Goal: Download file/media

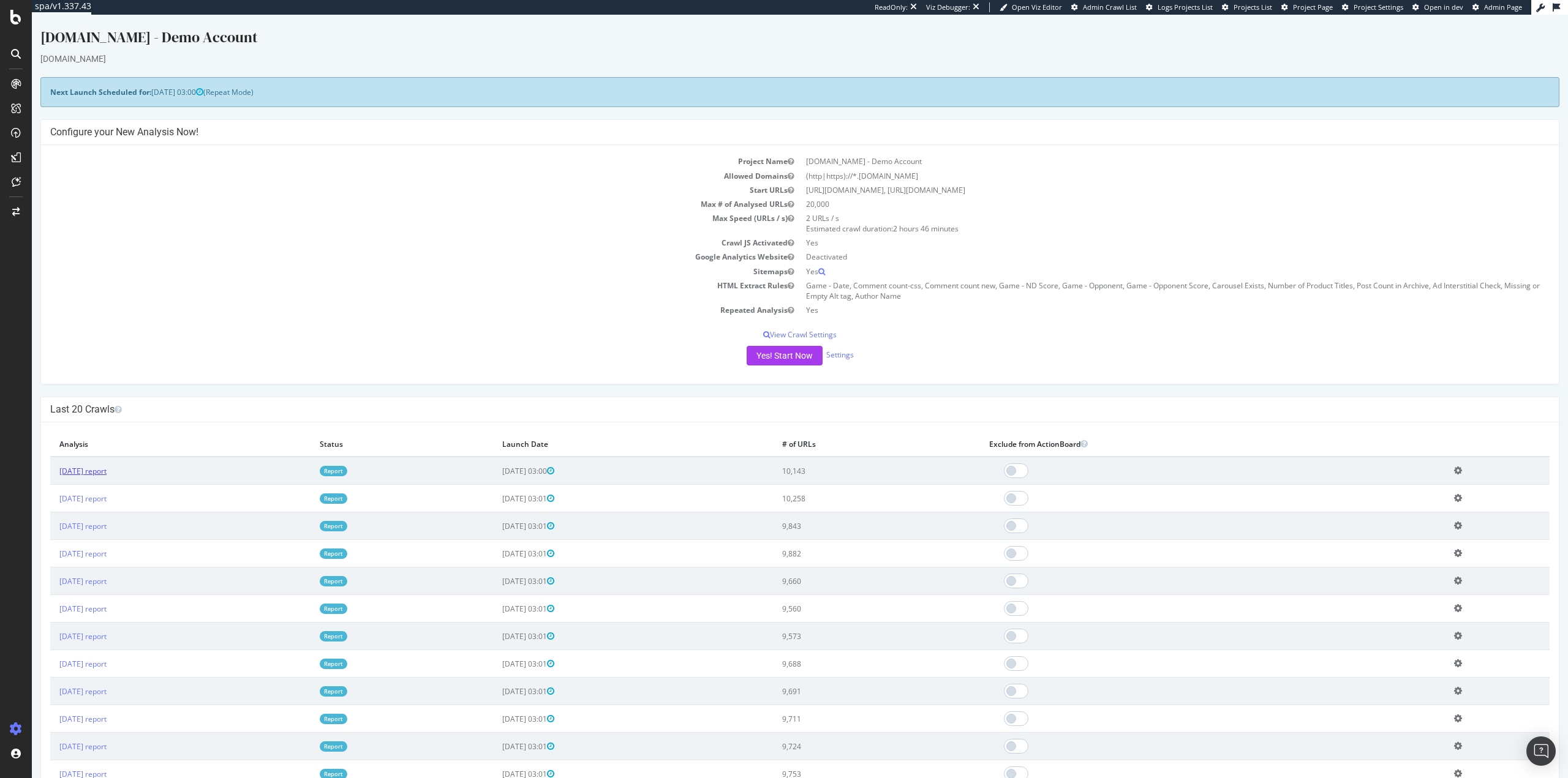
click at [83, 475] on link "2025 Sep. 22nd report" at bounding box center [83, 471] width 47 height 10
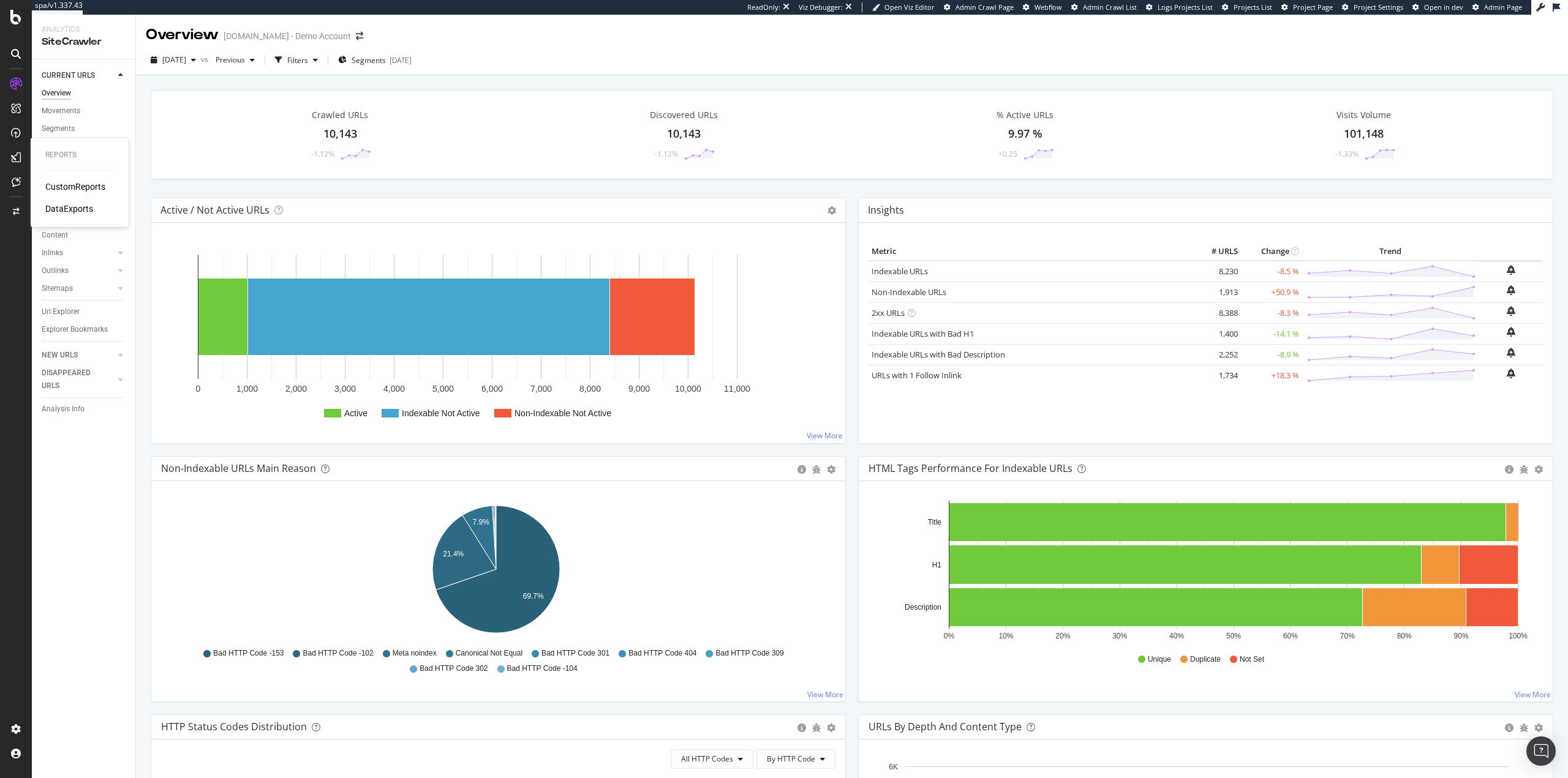
click at [73, 182] on div "CustomReports" at bounding box center [75, 186] width 60 height 13
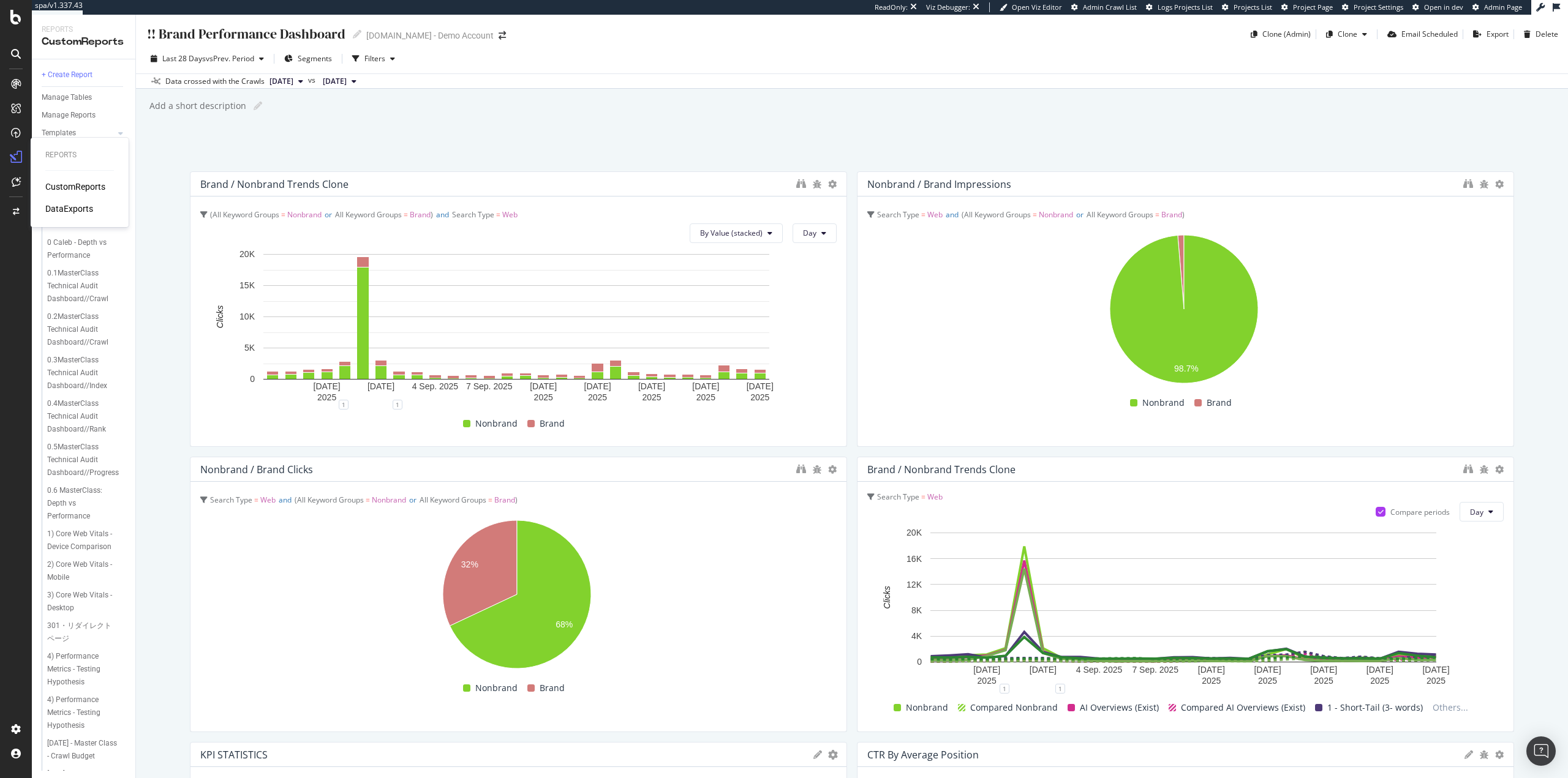
click at [73, 209] on div "DataExports" at bounding box center [69, 208] width 47 height 13
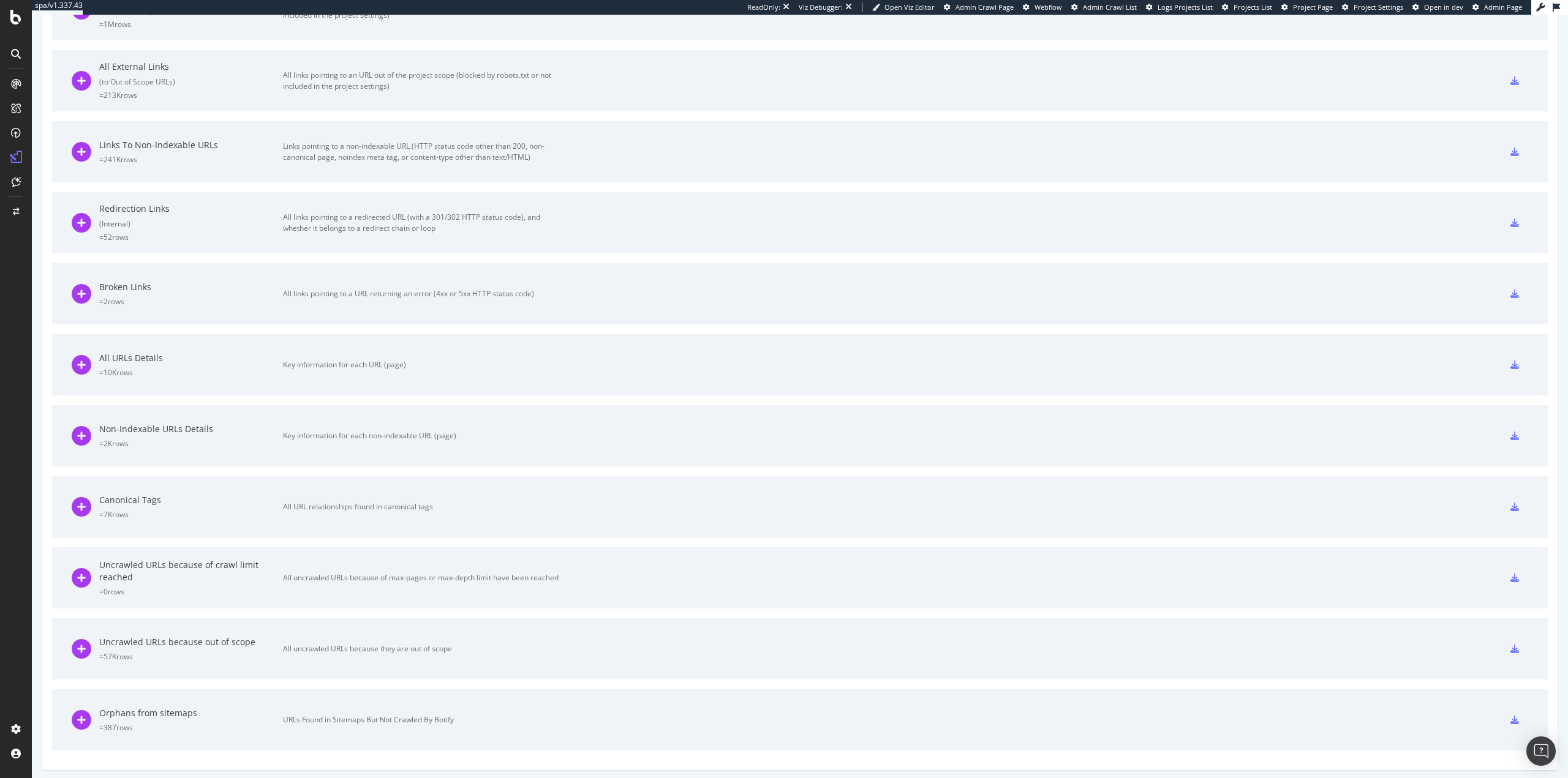
scroll to position [843, 0]
click at [525, 650] on div "Uncrawled URLs because out of scope = 57K rows All uncrawled URLs because they …" at bounding box center [315, 645] width 487 height 62
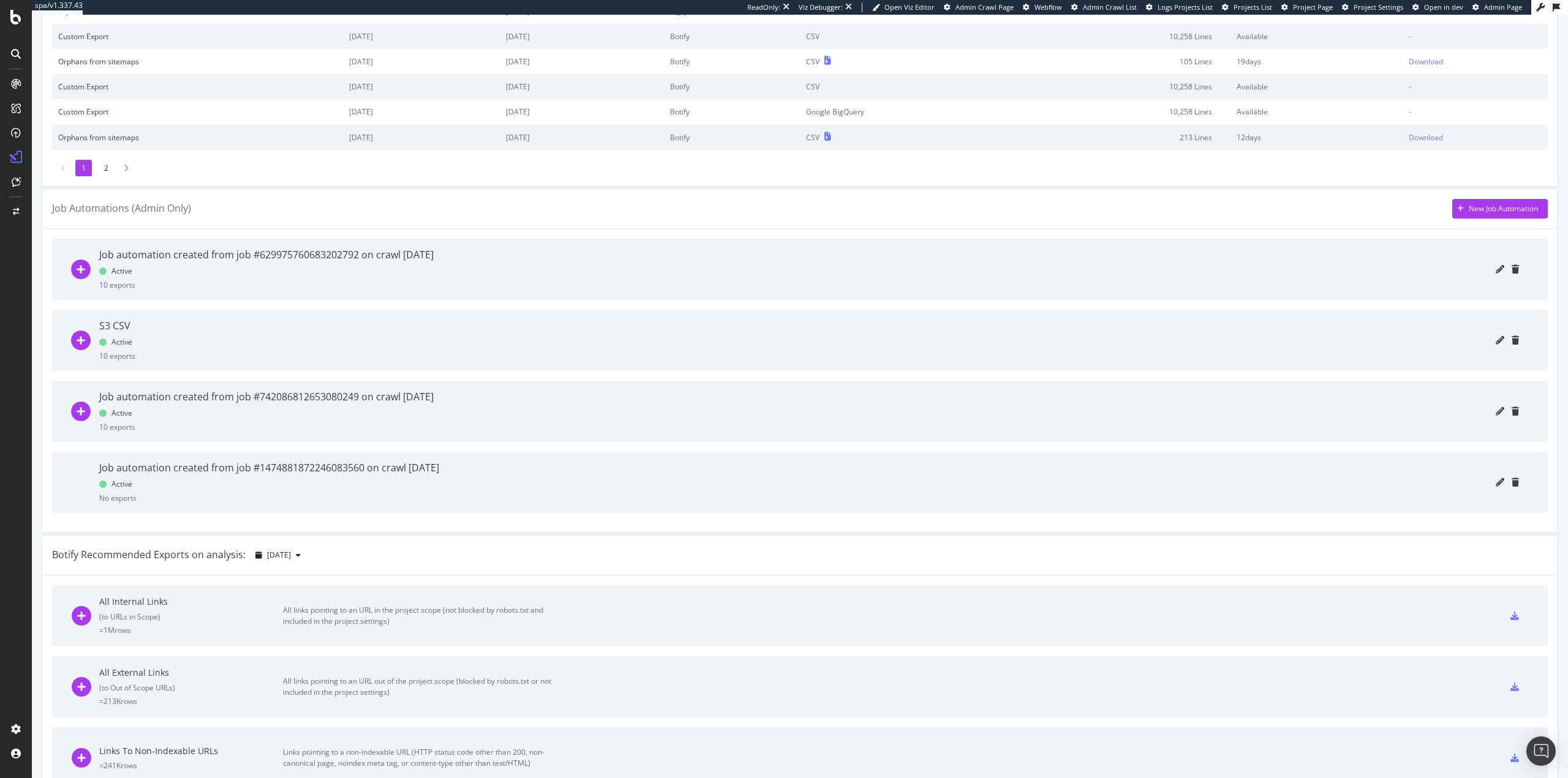
scroll to position [0, 0]
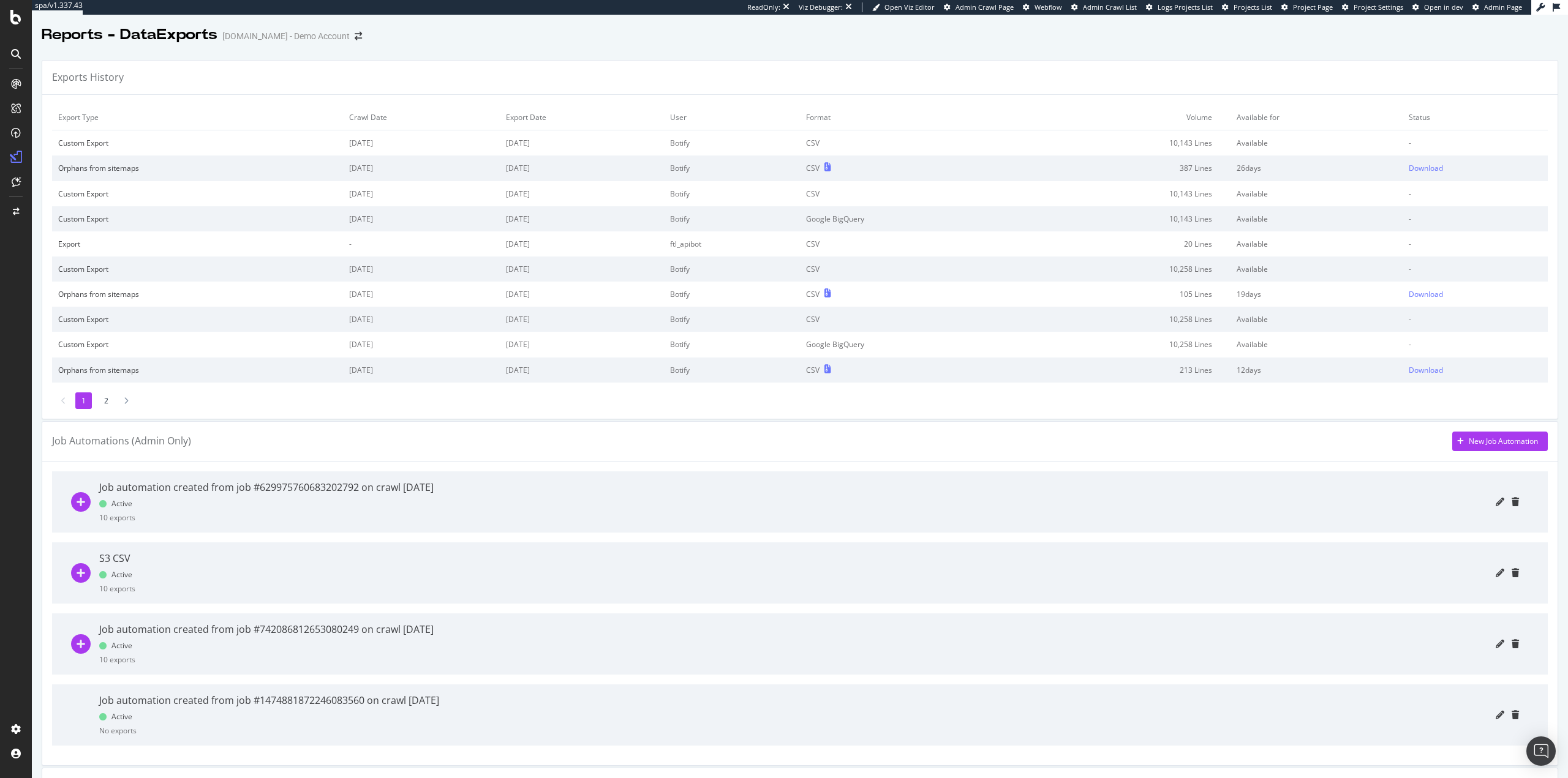
drag, startPoint x: 1402, startPoint y: 142, endPoint x: 1306, endPoint y: 139, distance: 96.0
click at [1403, 142] on td "-" at bounding box center [1475, 143] width 145 height 26
click at [344, 138] on td "2025 Sep. 22nd" at bounding box center [421, 143] width 157 height 26
click at [537, 141] on td "2025 Sep. 22nd" at bounding box center [583, 143] width 165 height 26
click at [843, 135] on td "CSV" at bounding box center [910, 143] width 220 height 26
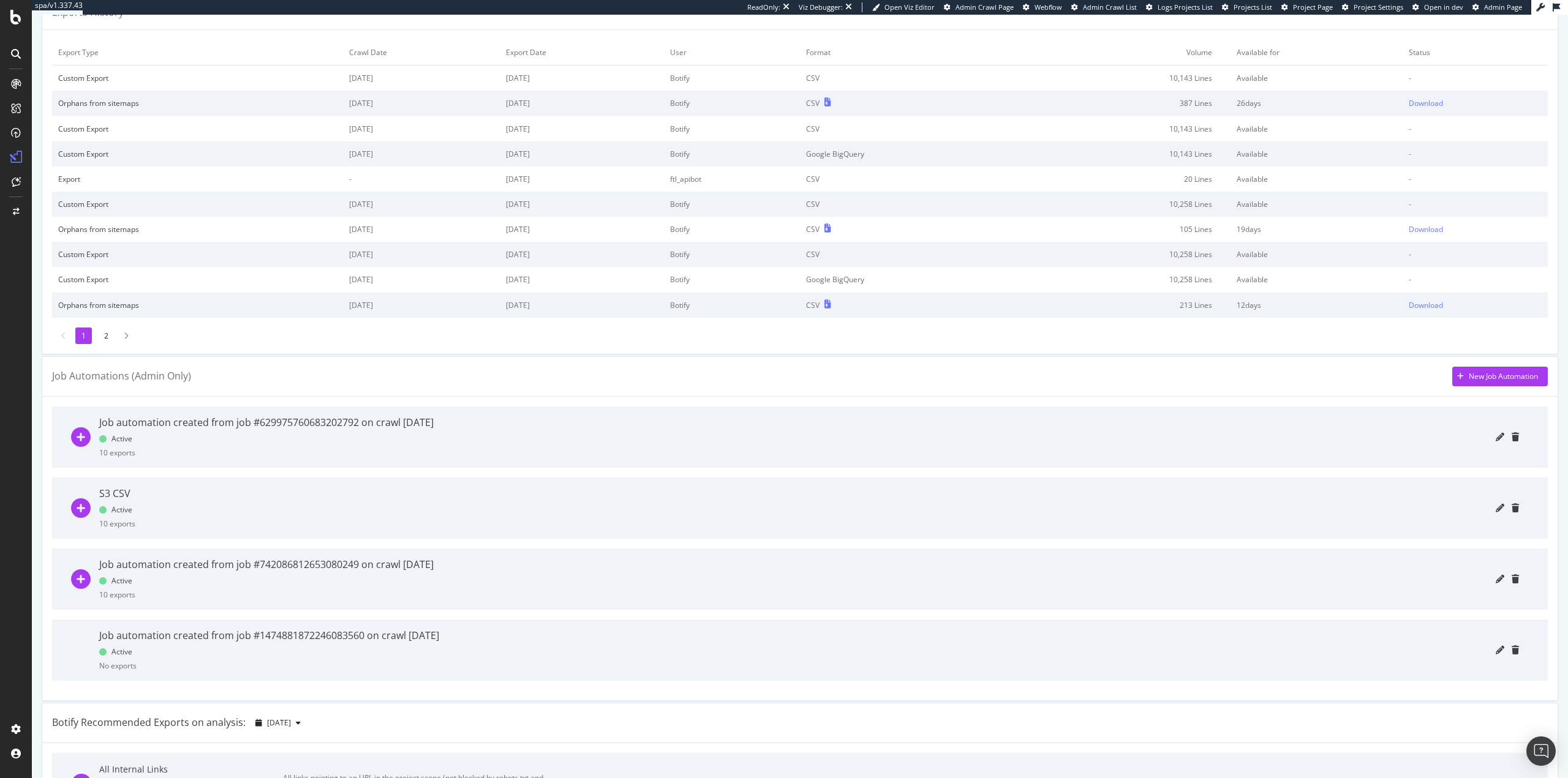
scroll to position [122, 0]
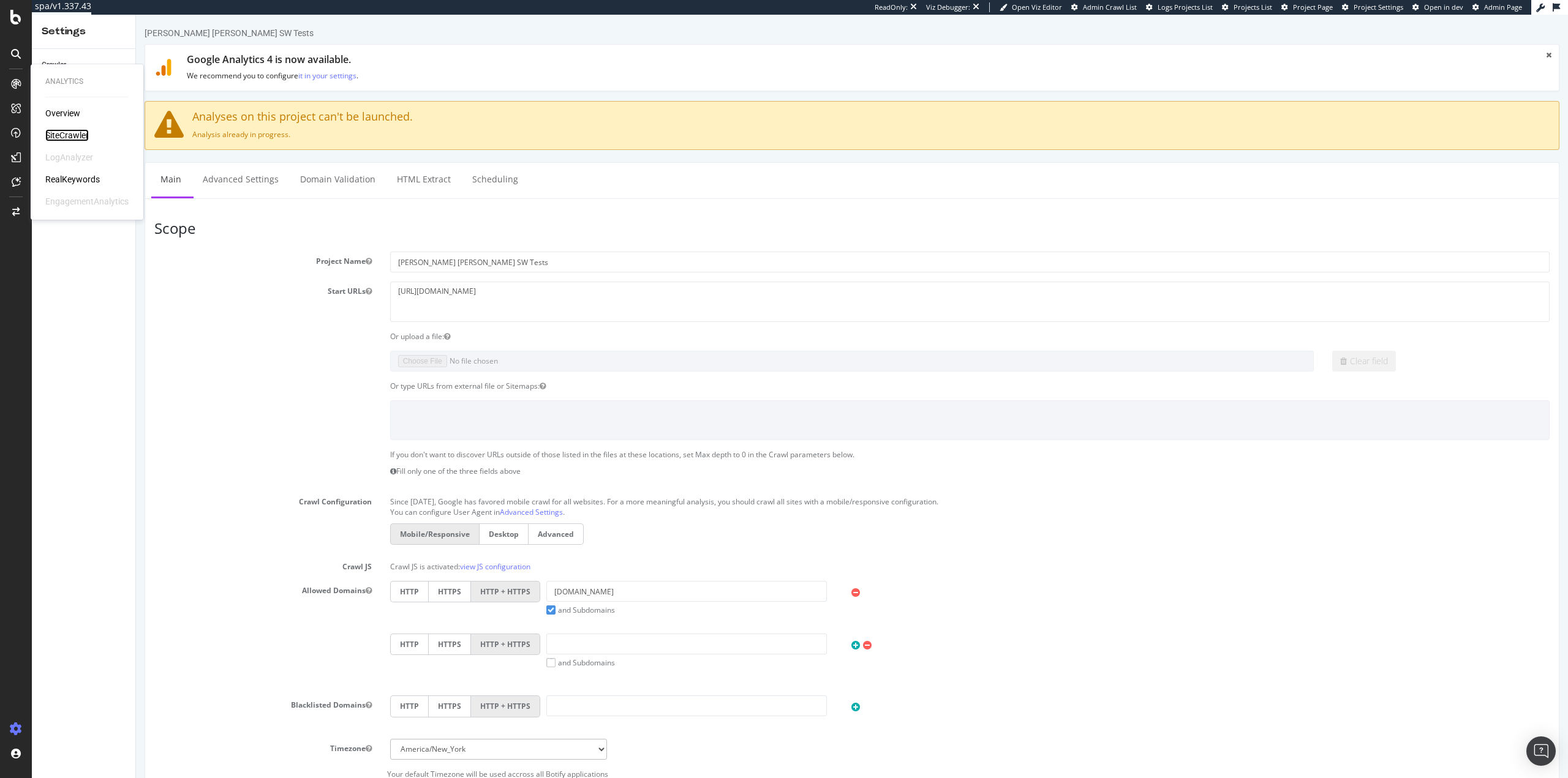
click at [85, 139] on div "SiteCrawler" at bounding box center [67, 135] width 44 height 13
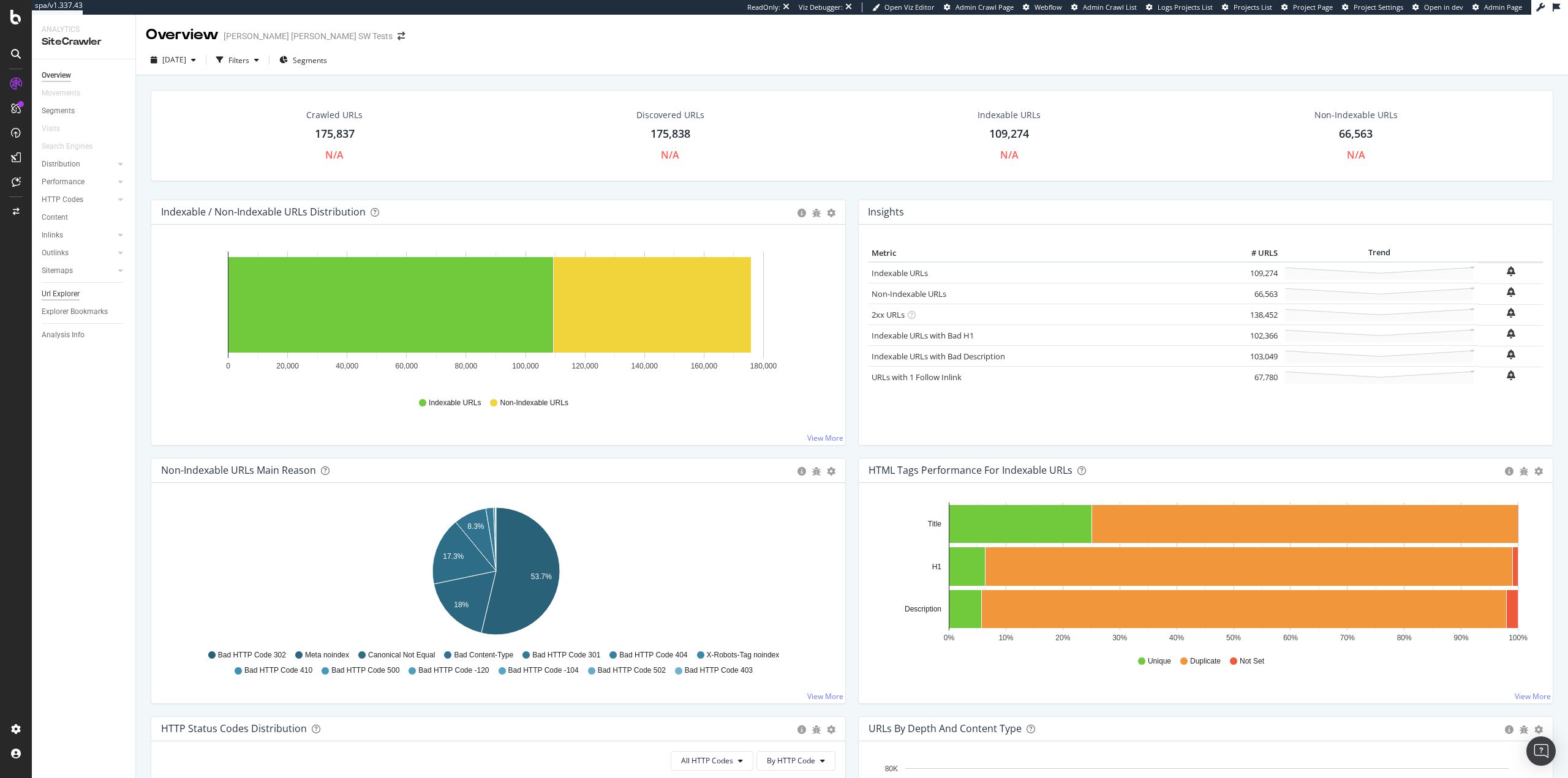
click at [68, 291] on div "Url Explorer" at bounding box center [60, 294] width 38 height 13
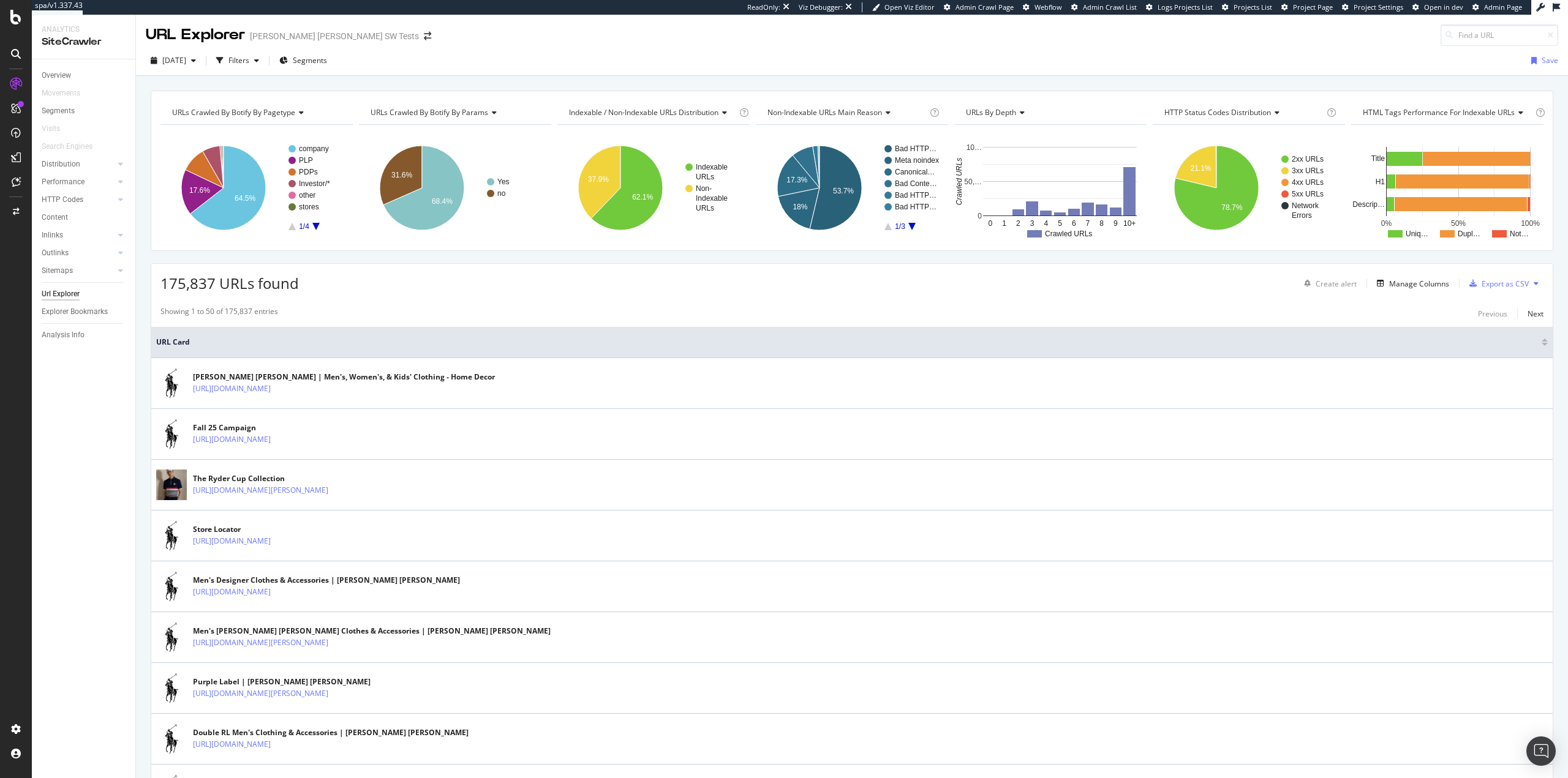
click at [587, 294] on div "175,837 URLs found Create alert Manage Columns Export as CSV" at bounding box center [852, 279] width 1402 height 30
click at [1416, 284] on div "Manage Columns" at bounding box center [1419, 284] width 60 height 10
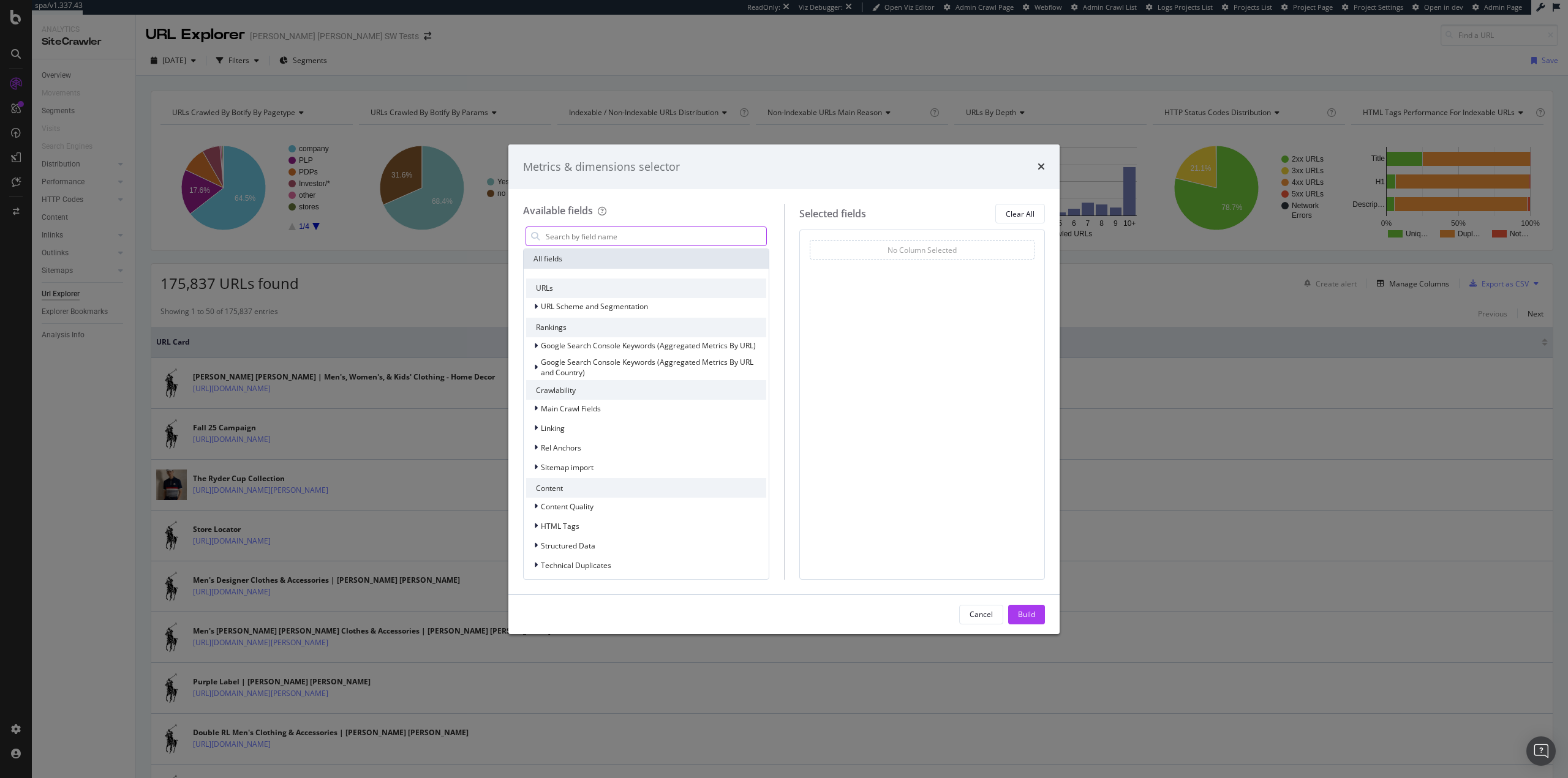
click at [606, 236] on input "modal" at bounding box center [655, 236] width 222 height 19
type input "u"
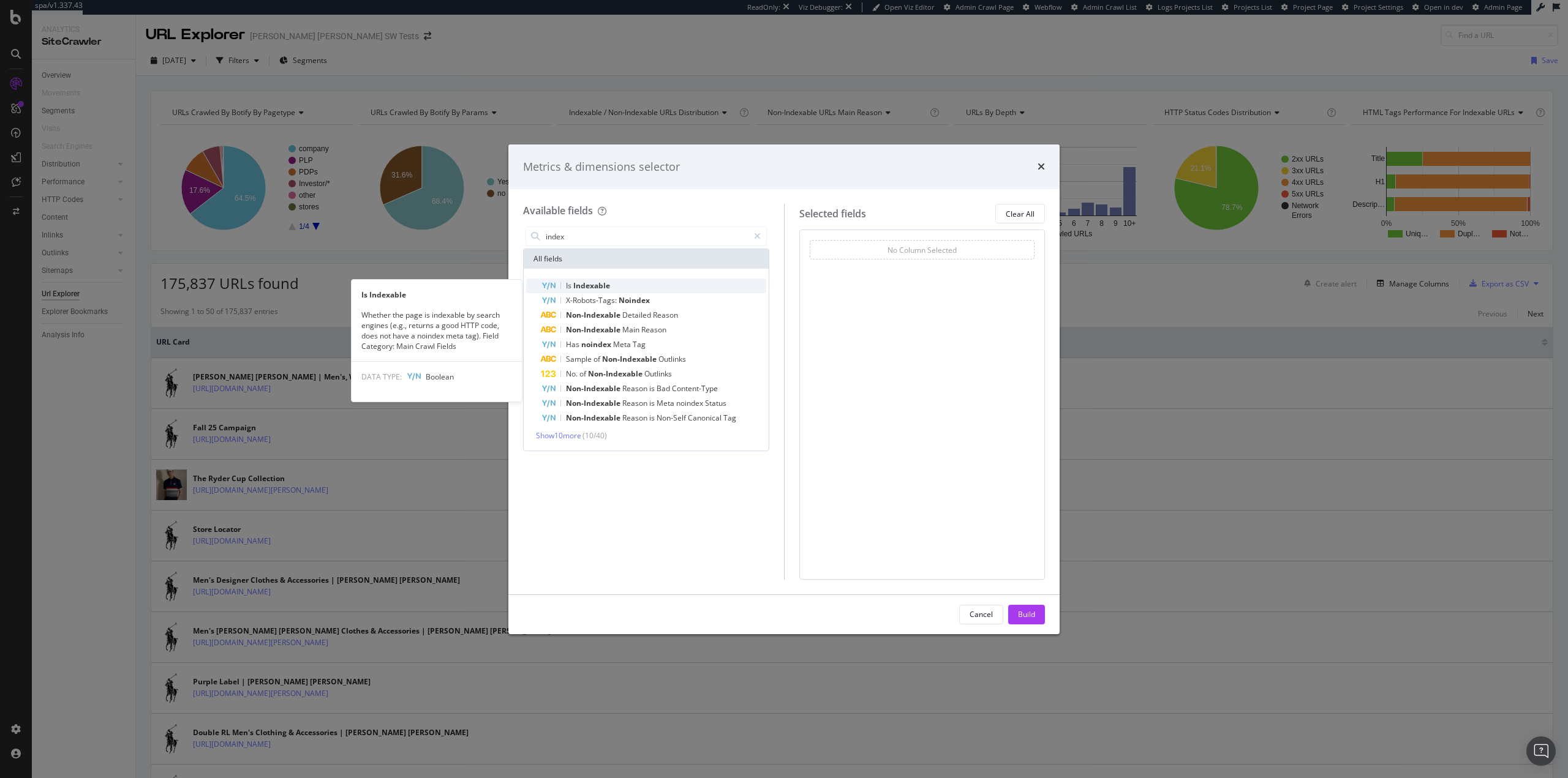
click at [667, 283] on div "Is Indexable" at bounding box center [654, 286] width 226 height 15
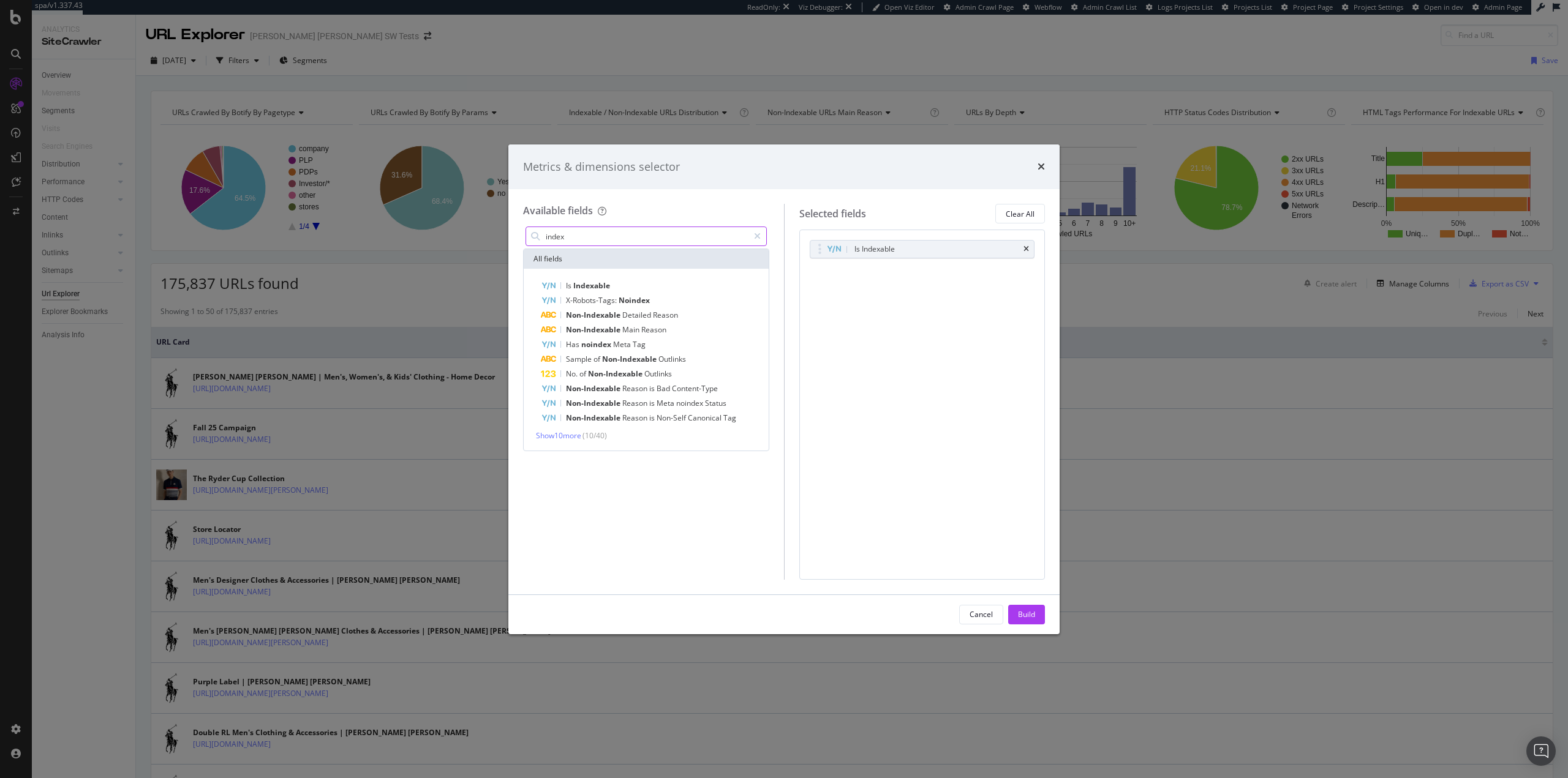
click at [613, 228] on input "index" at bounding box center [646, 236] width 204 height 19
drag, startPoint x: 614, startPoint y: 289, endPoint x: 596, endPoint y: 254, distance: 39.4
click at [614, 289] on div "Title" at bounding box center [654, 286] width 226 height 15
click at [596, 238] on input "title" at bounding box center [646, 236] width 204 height 19
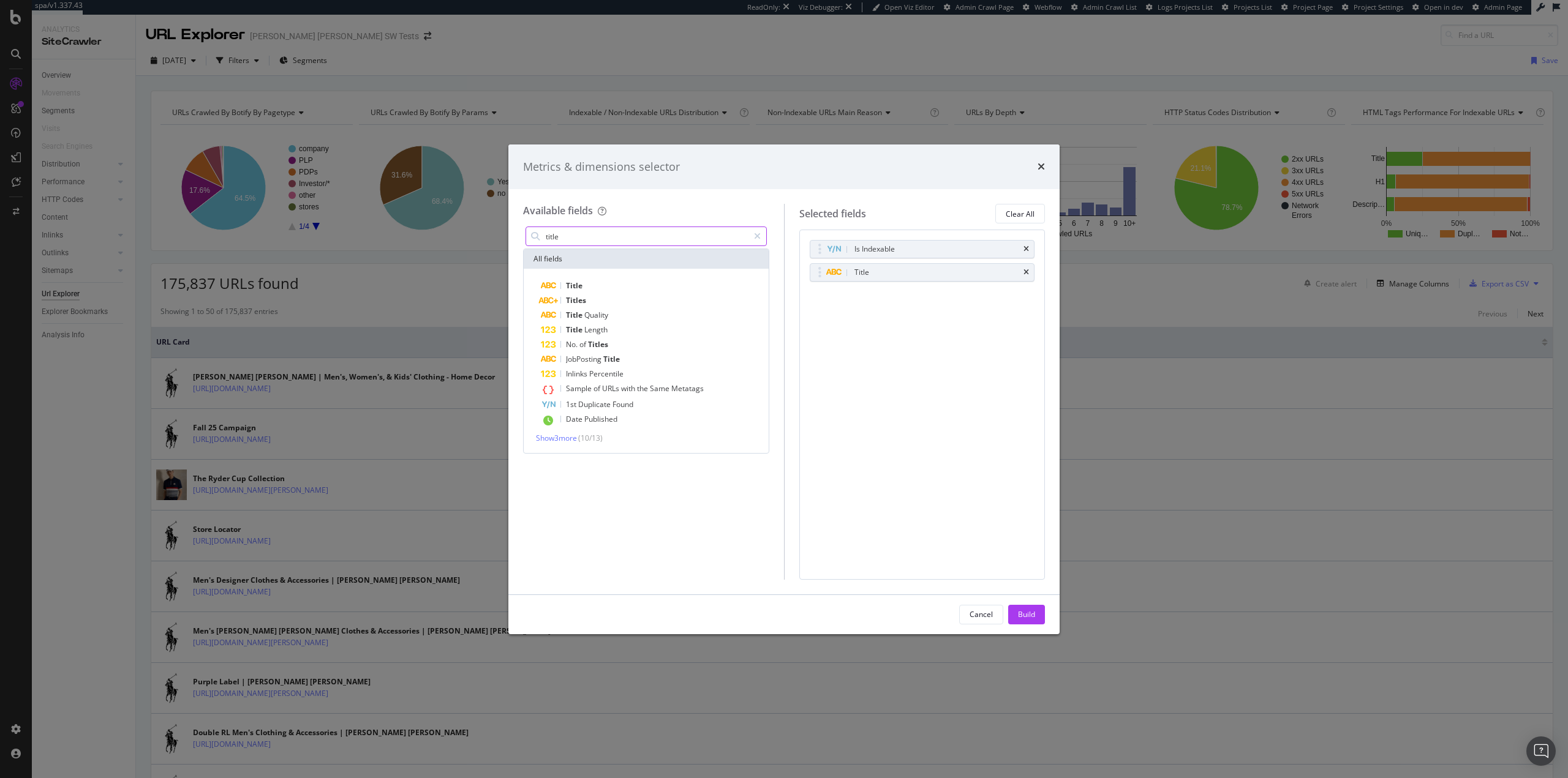
click at [596, 237] on input "title" at bounding box center [646, 236] width 204 height 19
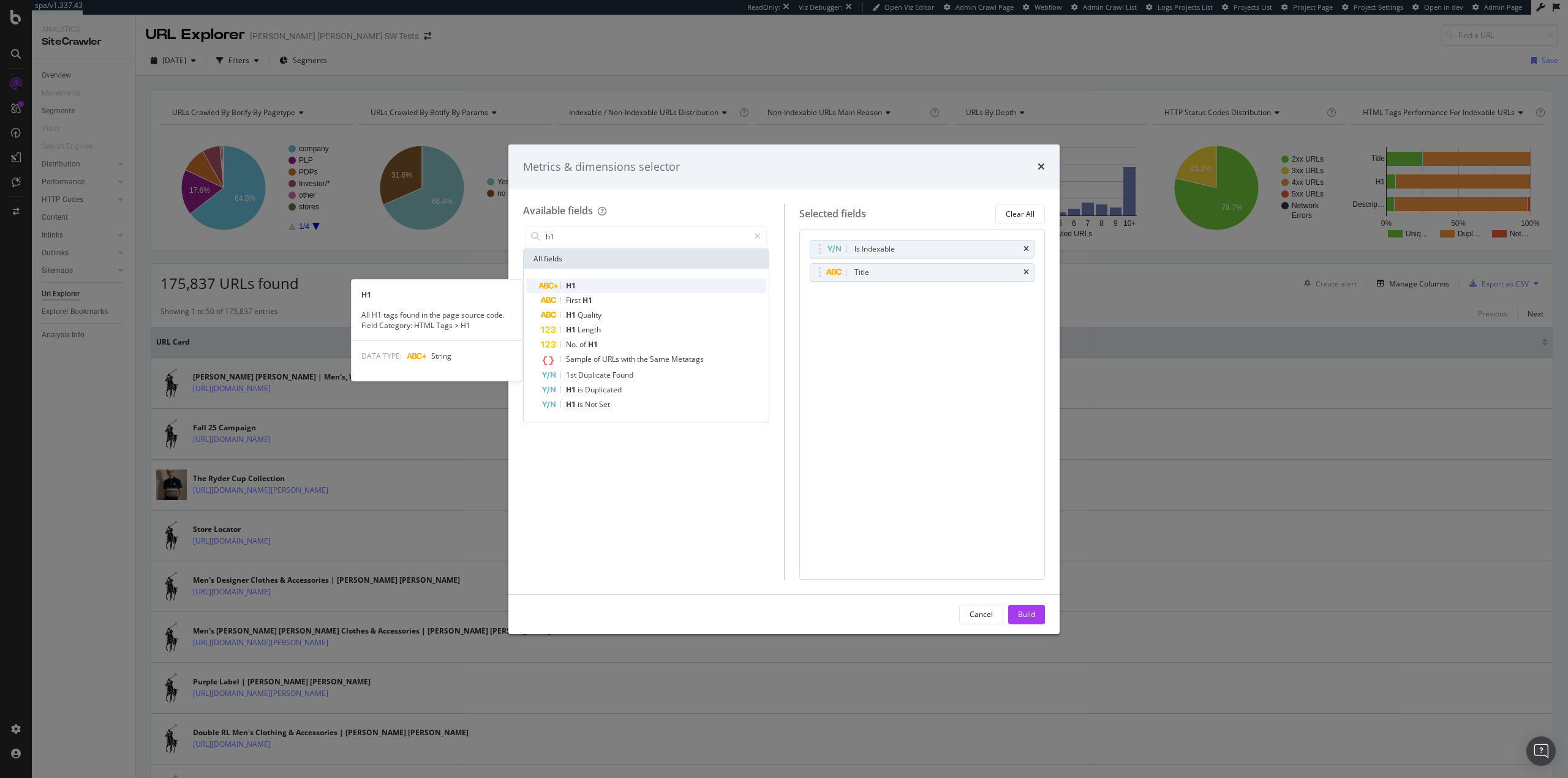
click at [605, 287] on div "H1" at bounding box center [654, 286] width 226 height 15
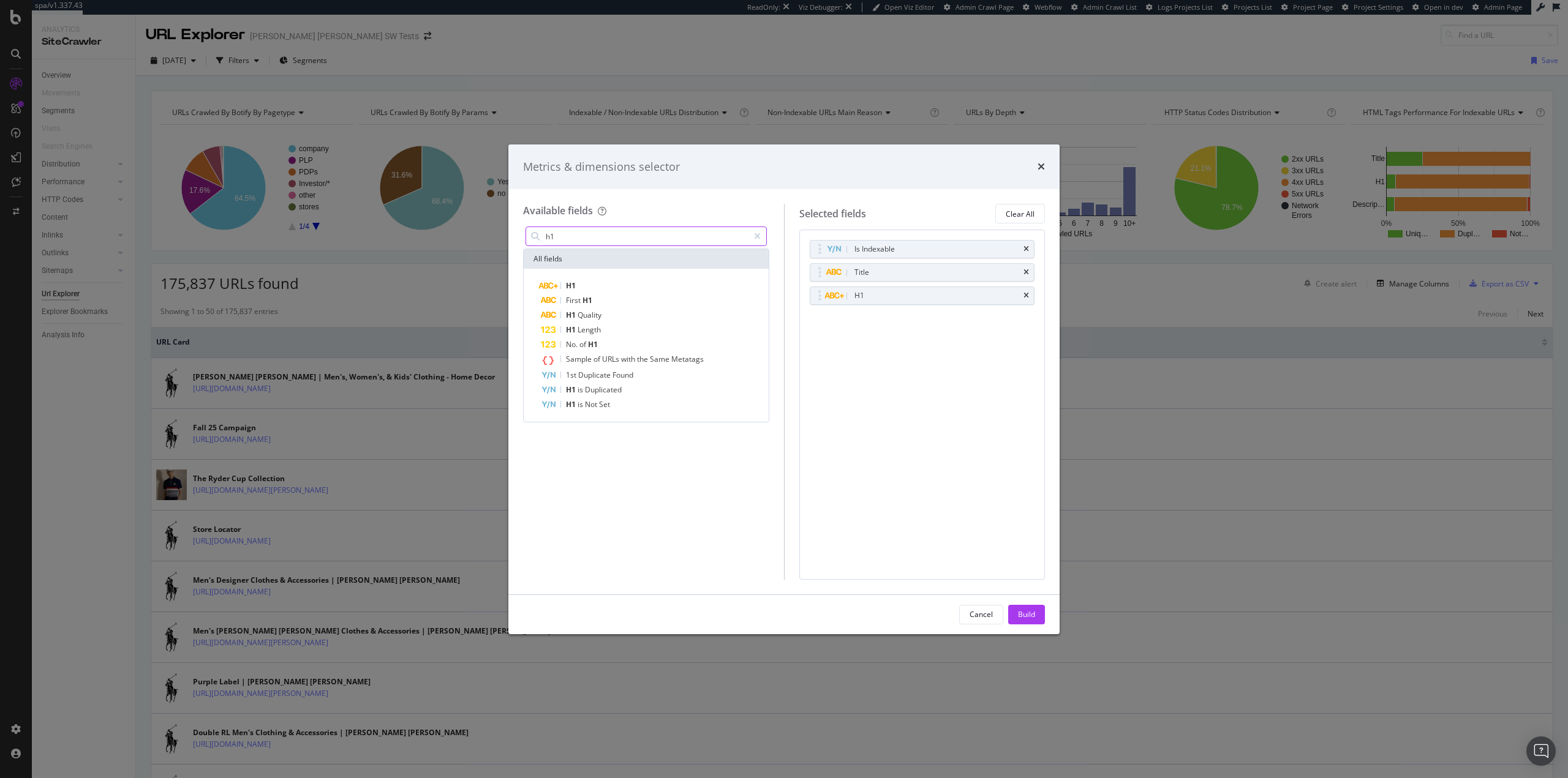
click at [597, 237] on input "h1" at bounding box center [646, 236] width 204 height 19
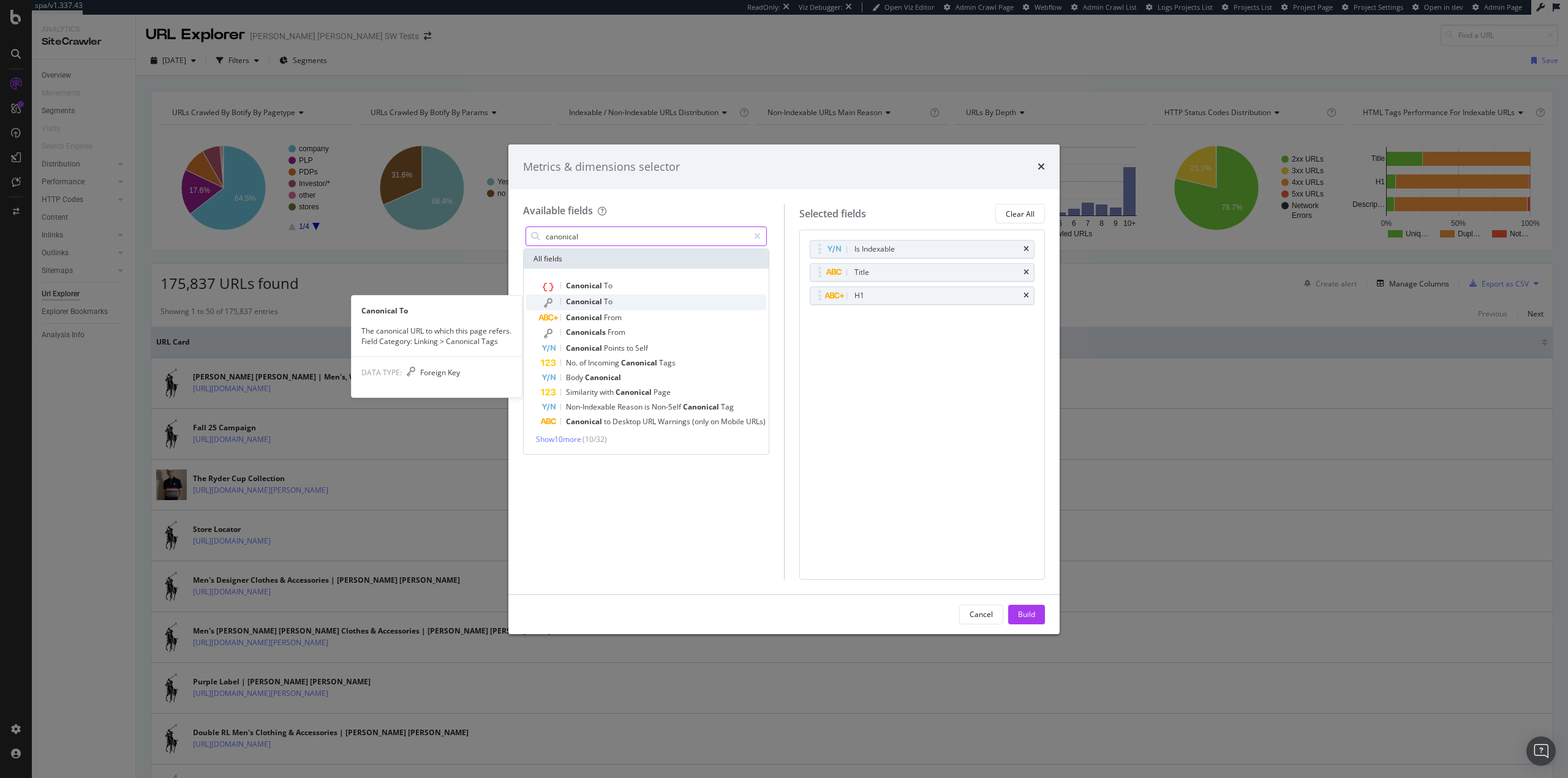
type input "canonical"
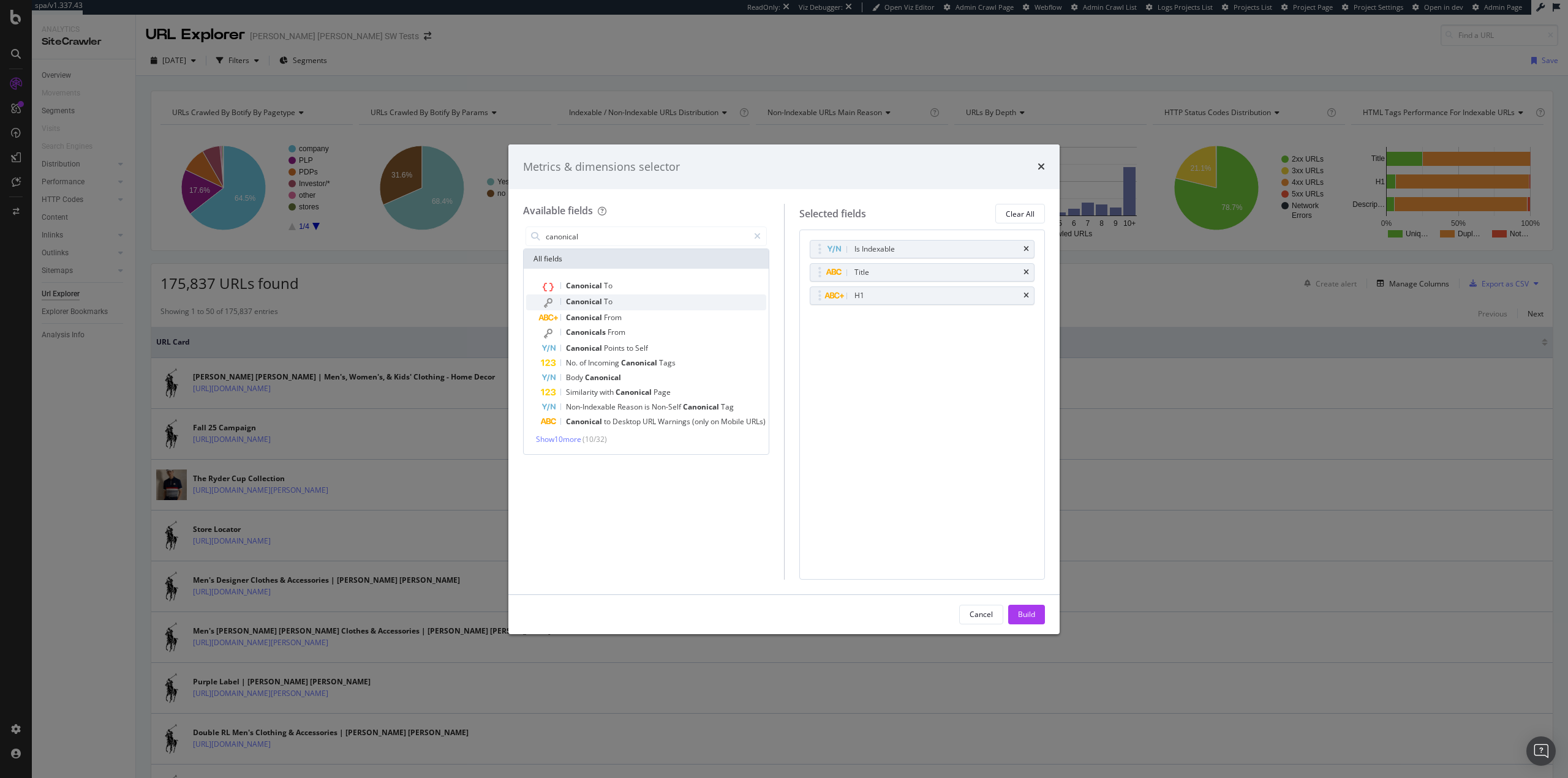
click at [643, 299] on div "Canonical To" at bounding box center [654, 302] width 226 height 16
click at [866, 338] on div "(mandatory)" at bounding box center [882, 337] width 42 height 10
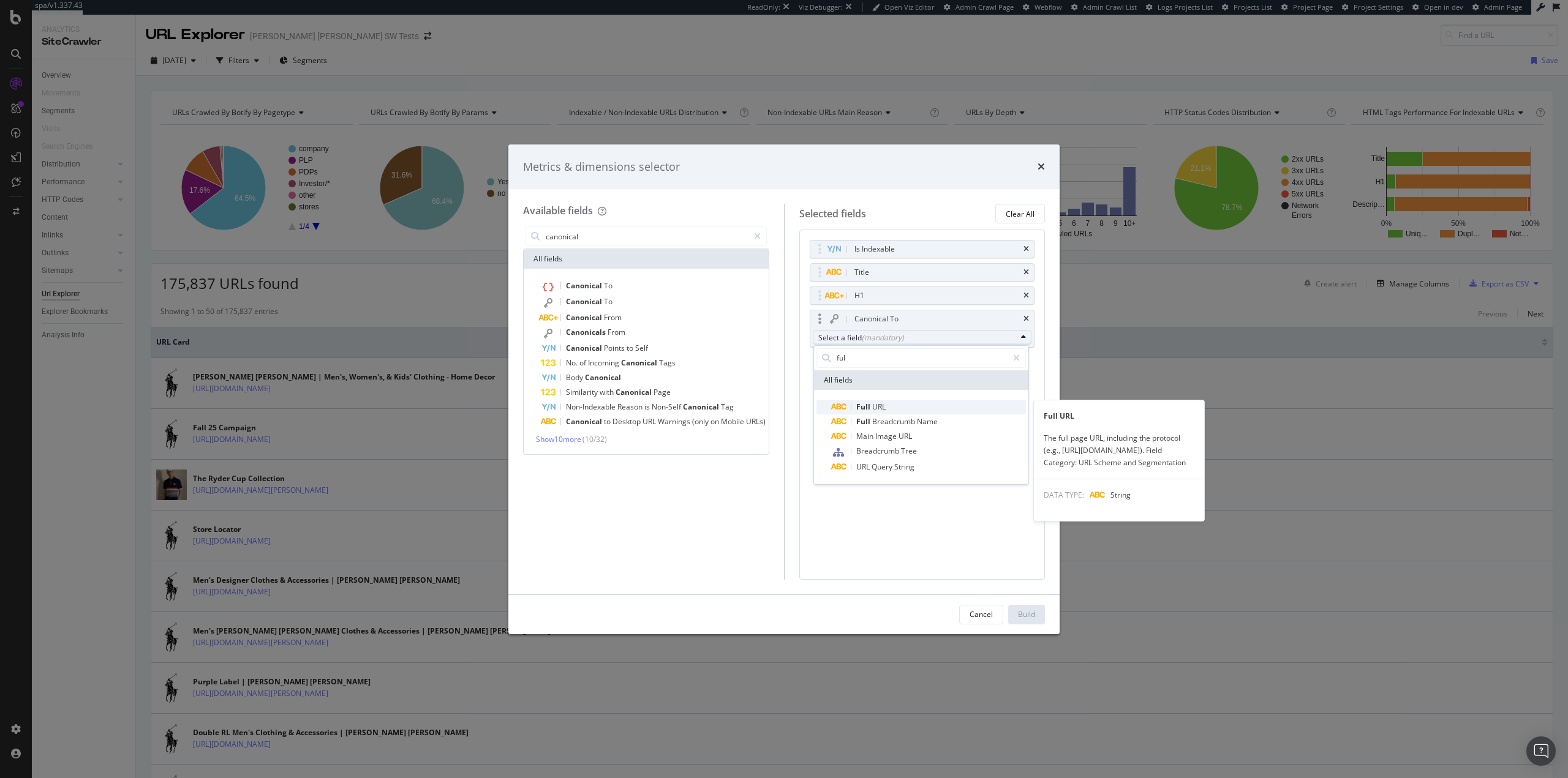
type input "ful"
click at [899, 412] on span "Full URL" at bounding box center [928, 407] width 194 height 15
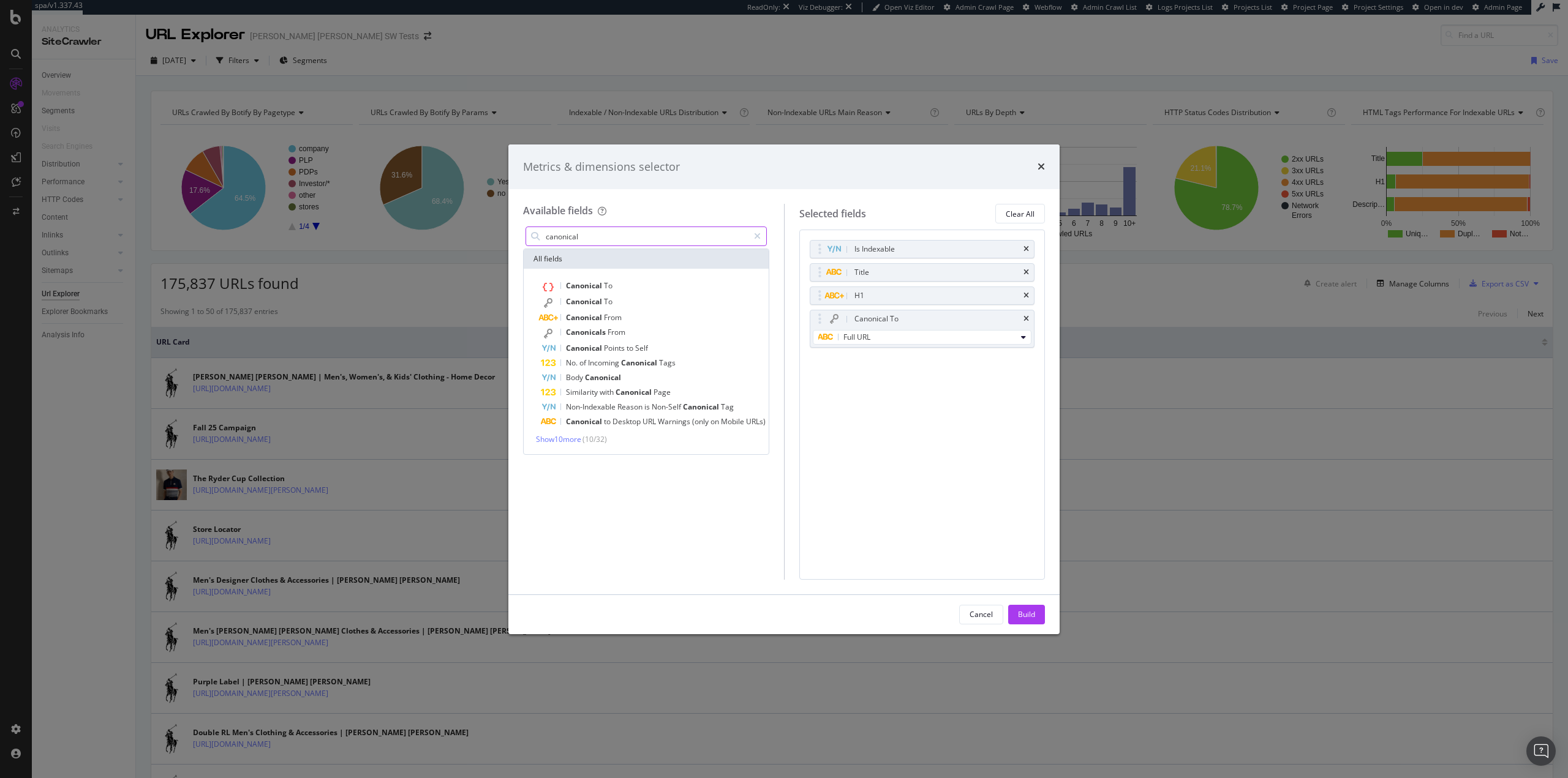
click at [629, 237] on input "canonical" at bounding box center [646, 236] width 204 height 19
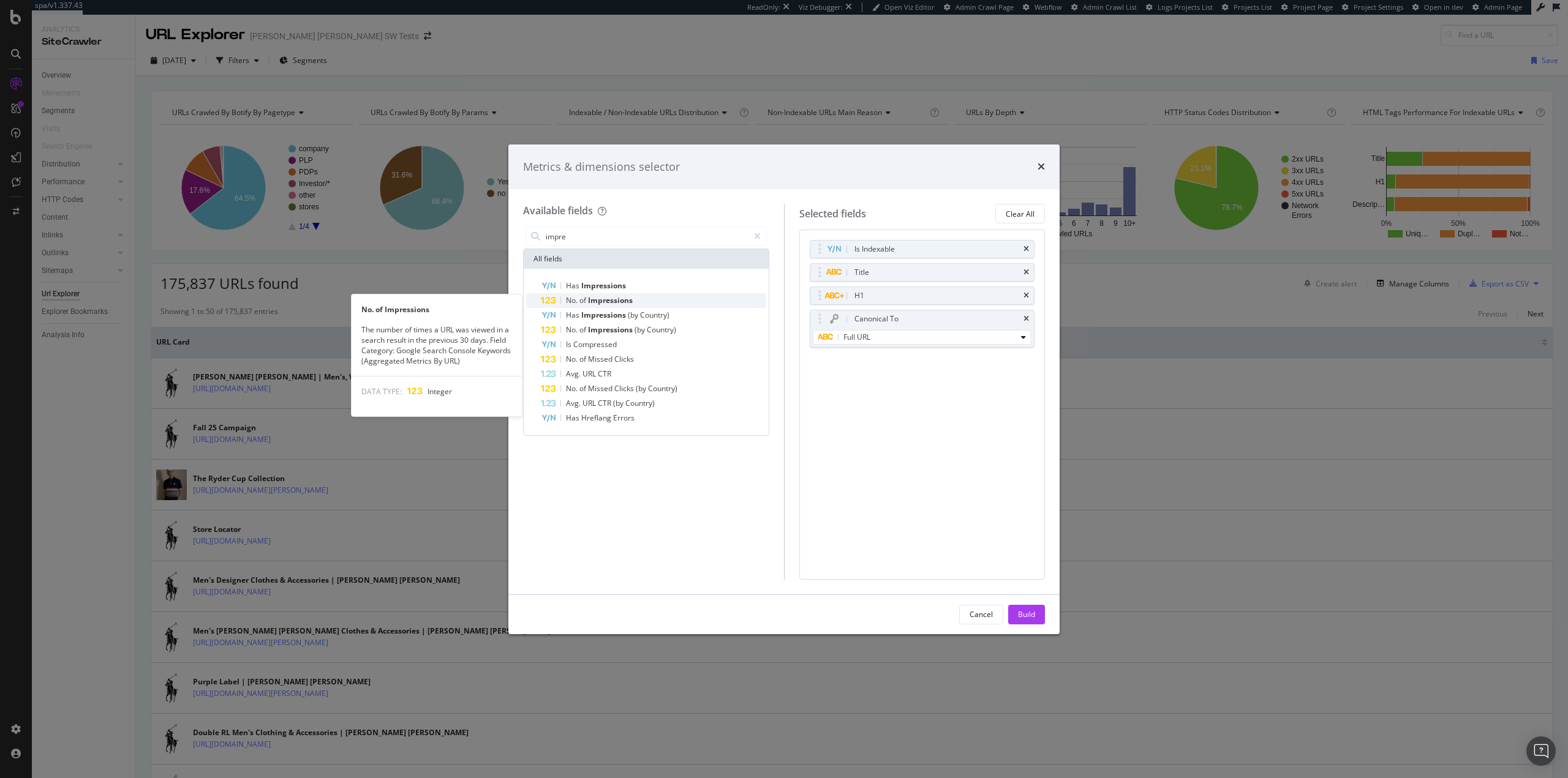
click at [634, 301] on div "No. of Impressions" at bounding box center [654, 300] width 226 height 15
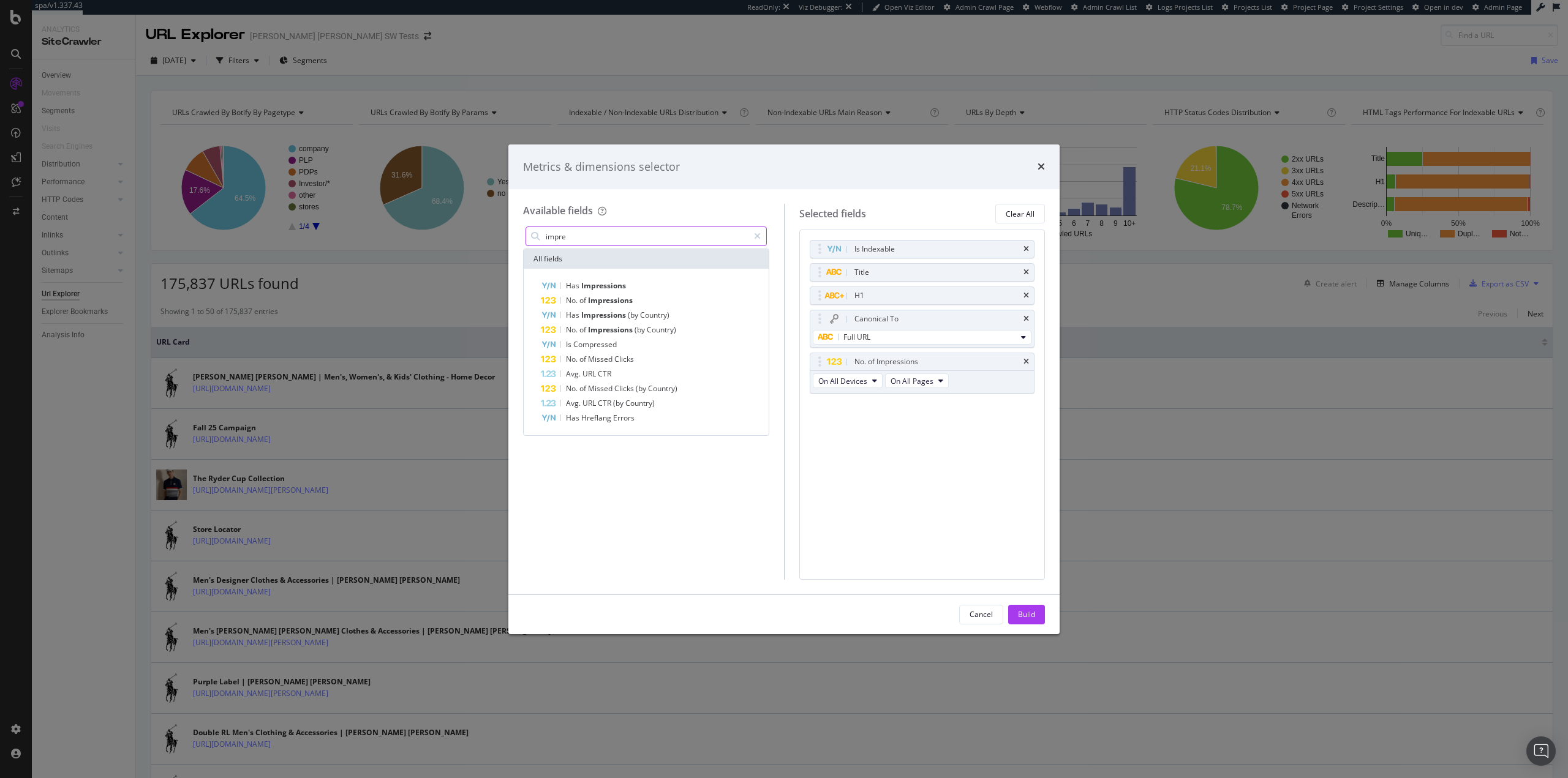
click at [596, 230] on input "impre" at bounding box center [646, 236] width 204 height 19
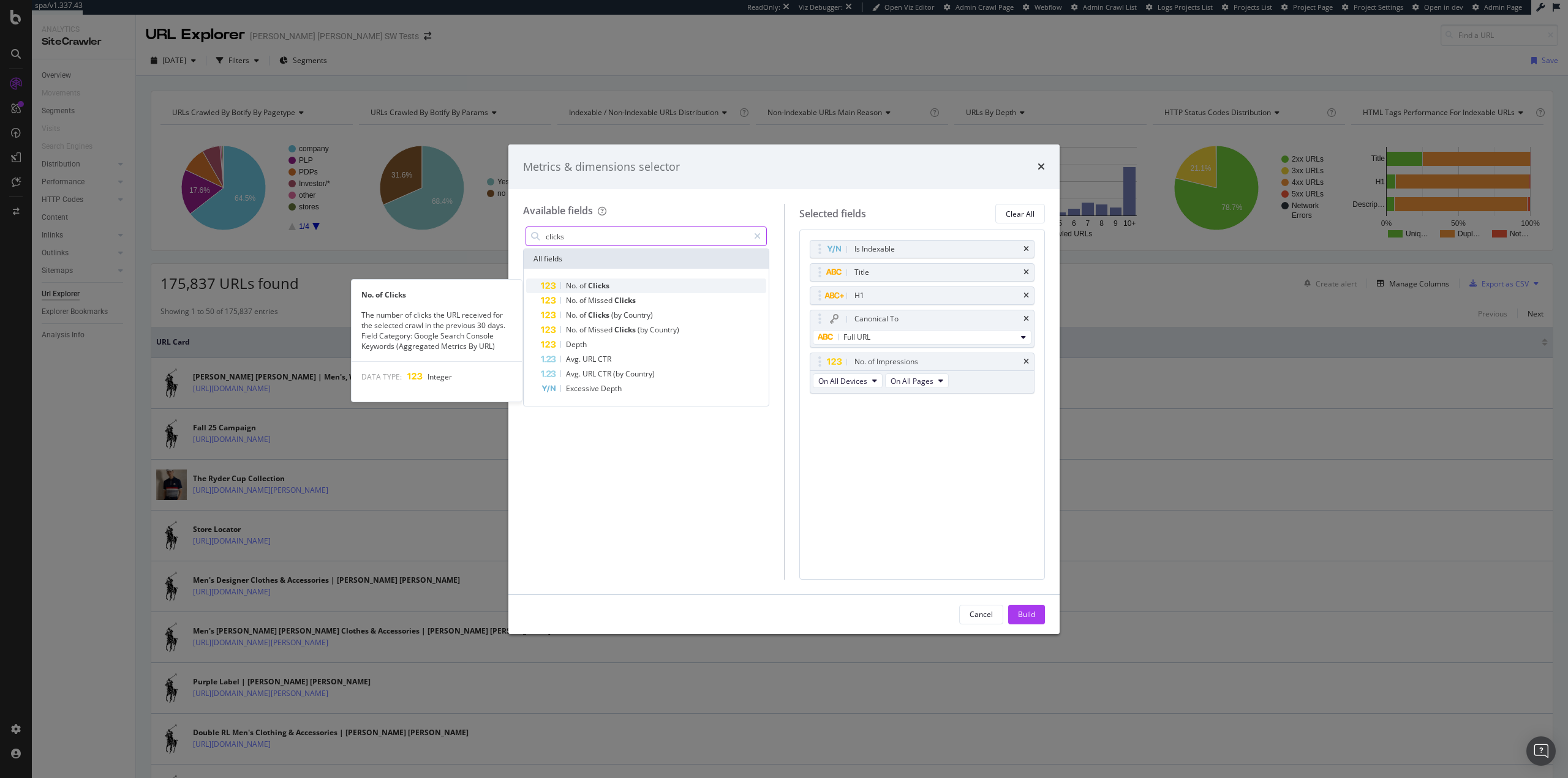
type input "clicks"
click at [598, 287] on span "Clicks" at bounding box center [598, 286] width 22 height 10
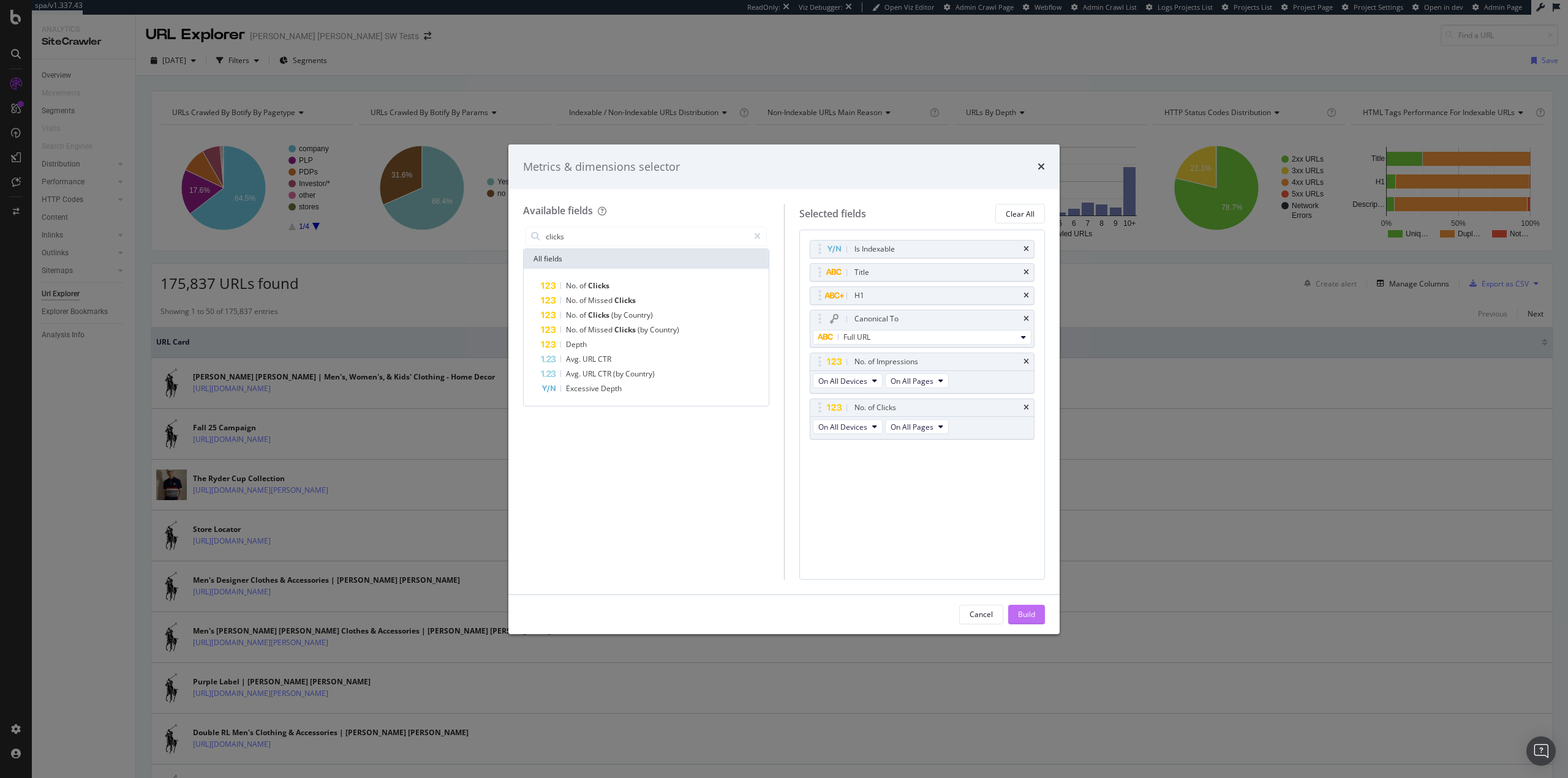
click at [1011, 610] on button "Build" at bounding box center [1027, 614] width 37 height 19
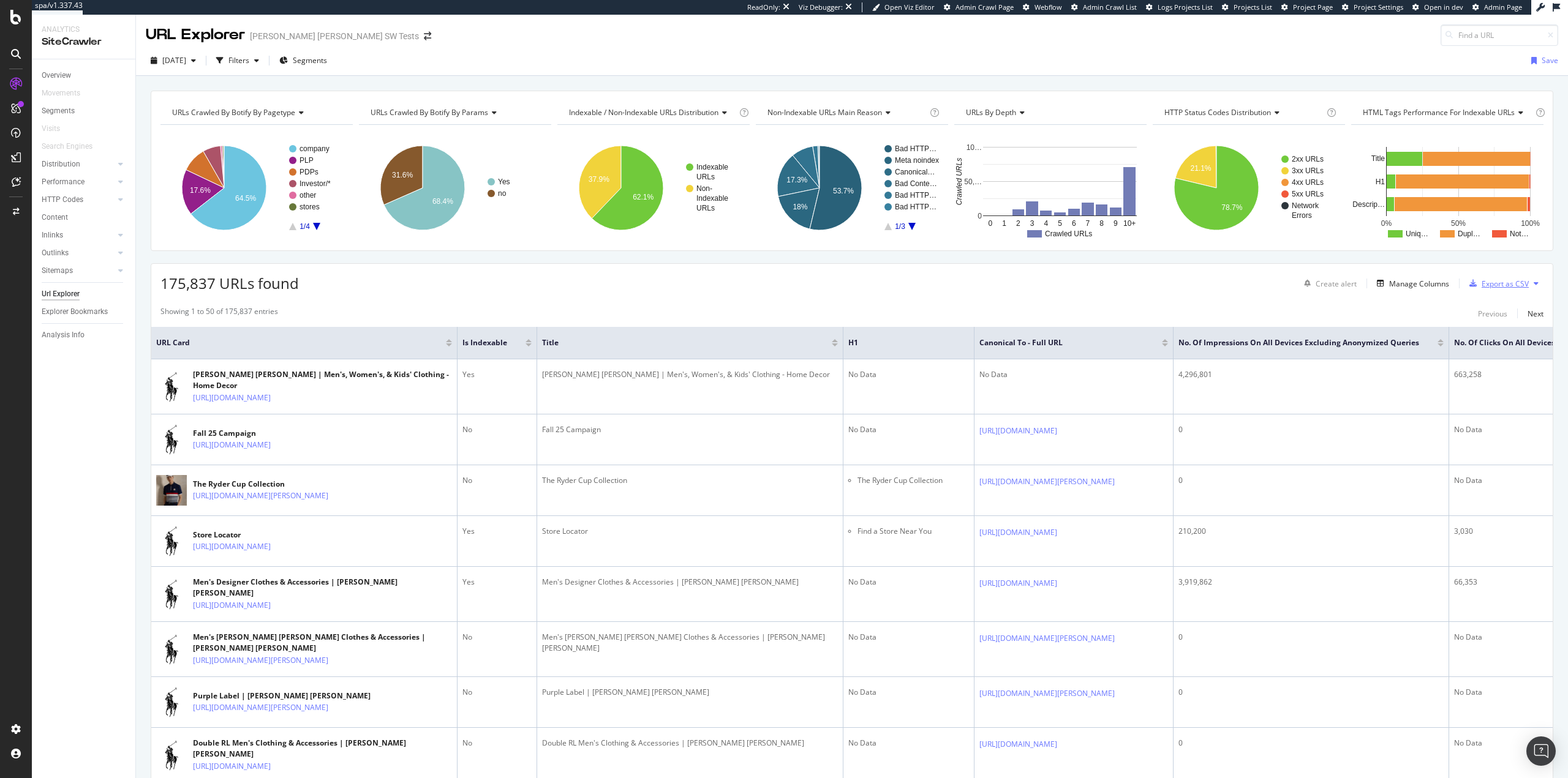
click at [1489, 279] on div "Export as CSV" at bounding box center [1506, 284] width 47 height 10
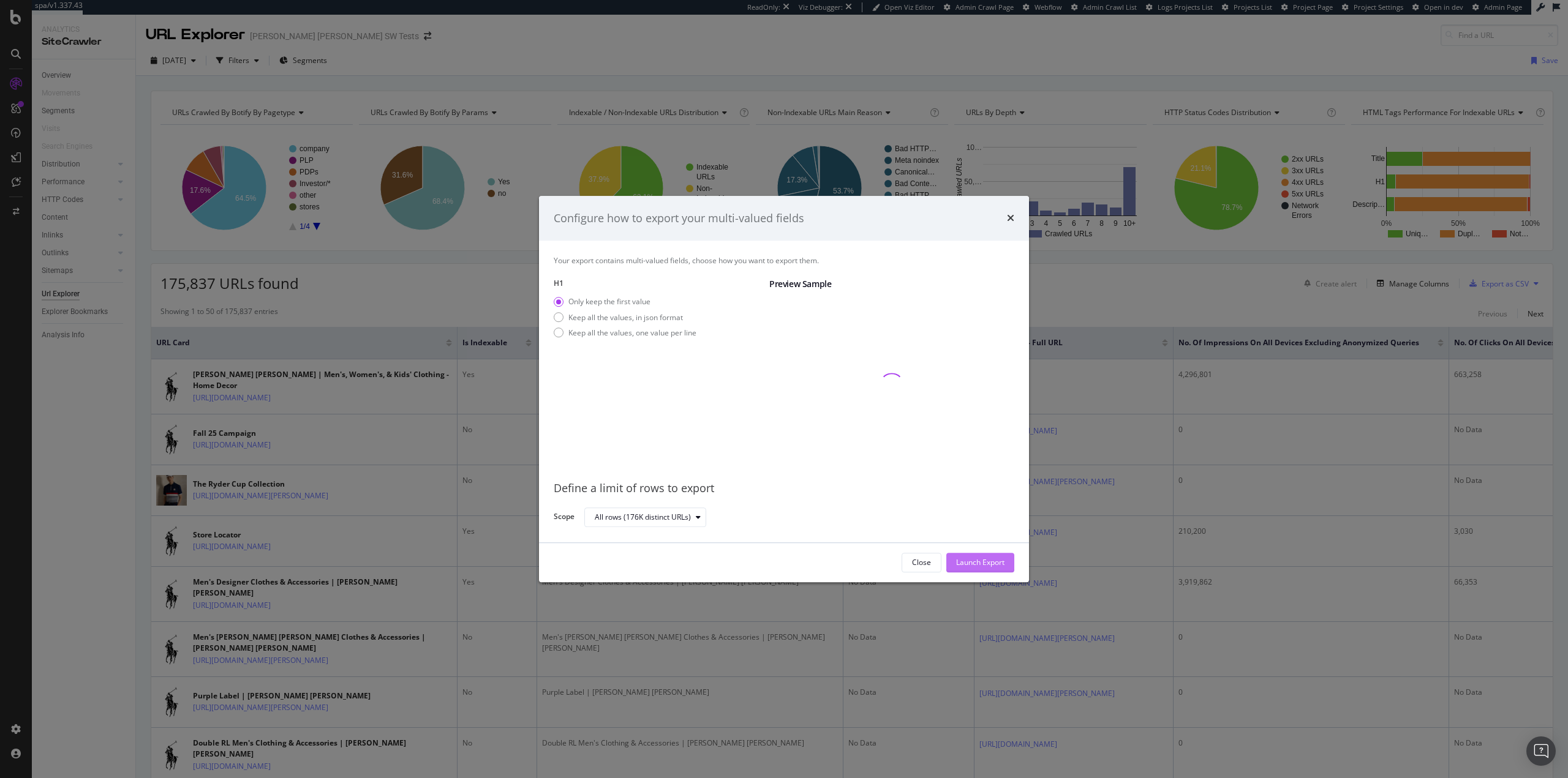
click at [977, 566] on div "Launch Export" at bounding box center [980, 563] width 48 height 10
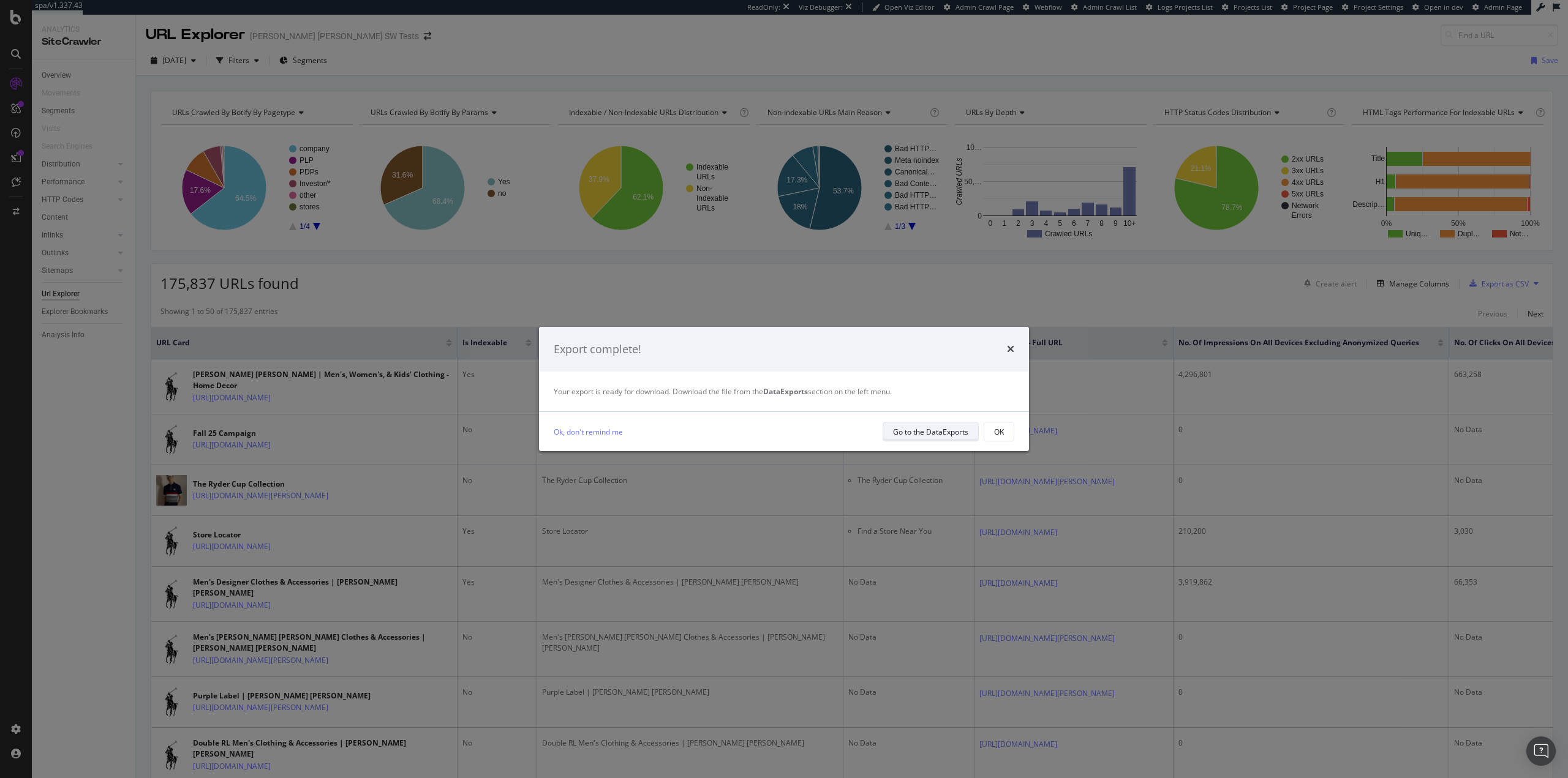
click at [918, 429] on div "Go to the DataExports" at bounding box center [931, 432] width 76 height 10
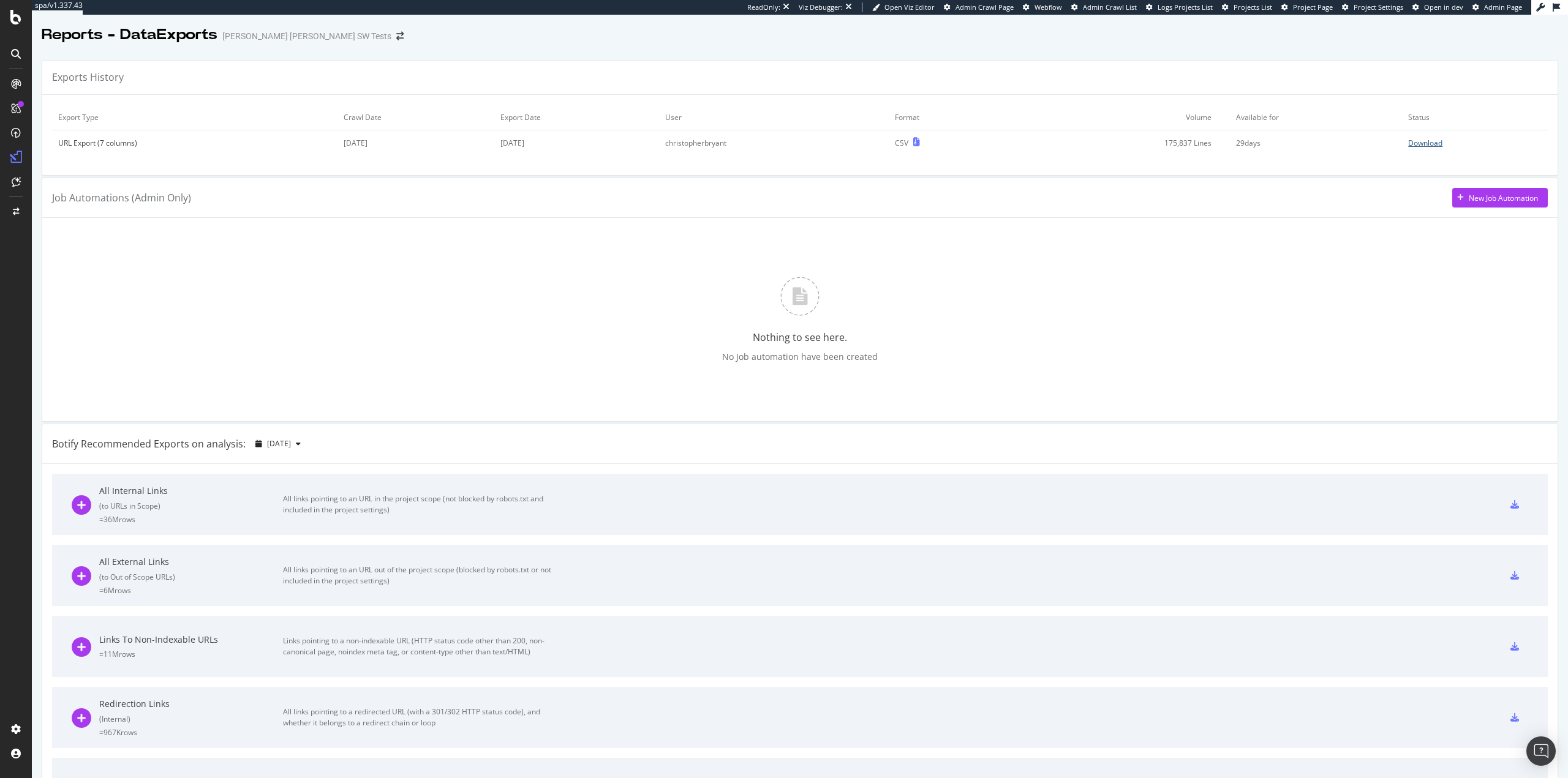
click at [1417, 144] on div "Download" at bounding box center [1426, 143] width 34 height 10
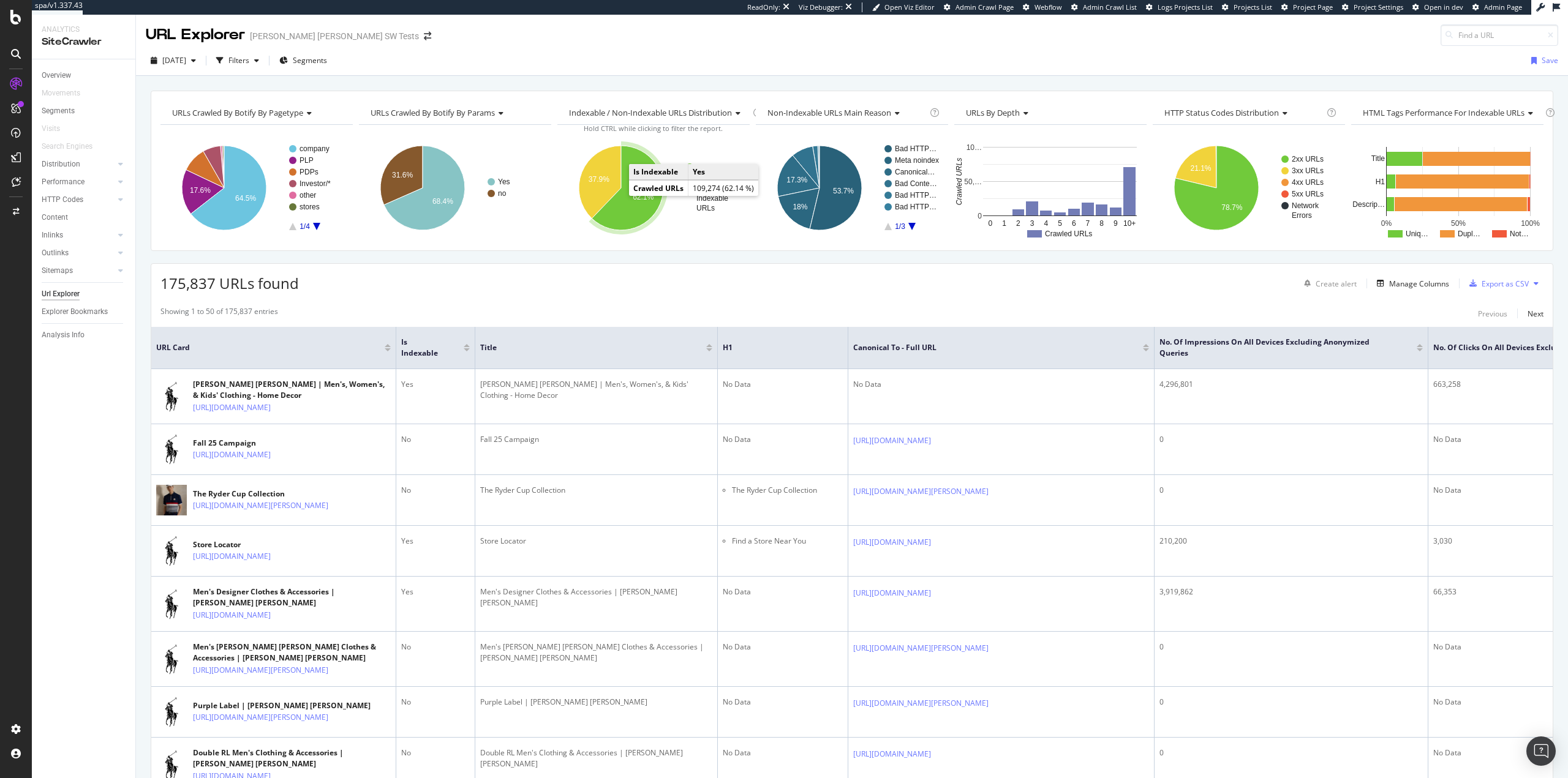
click at [633, 198] on text "62.1%" at bounding box center [643, 197] width 21 height 9
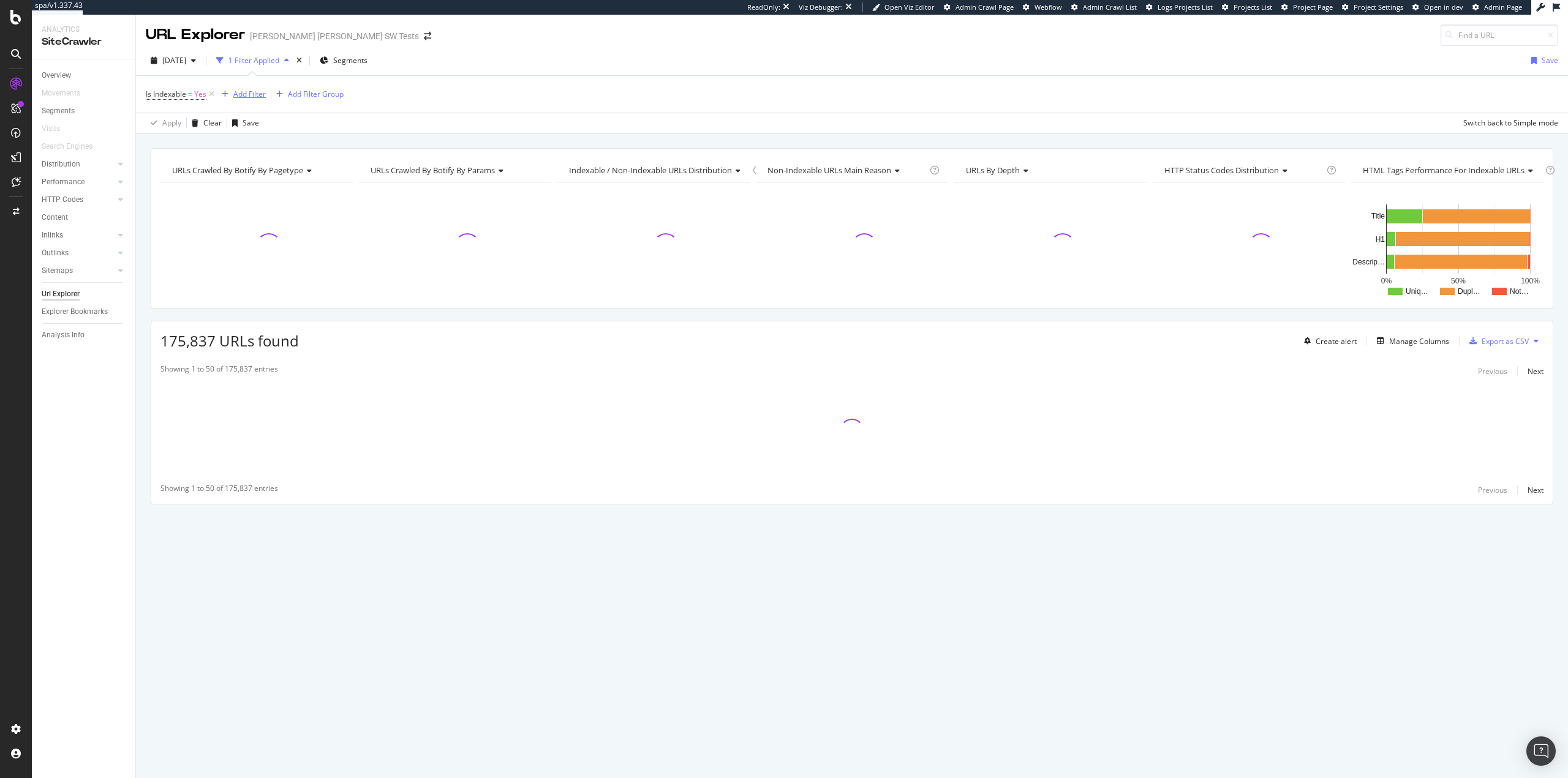
click at [248, 93] on div "Add Filter" at bounding box center [249, 94] width 33 height 10
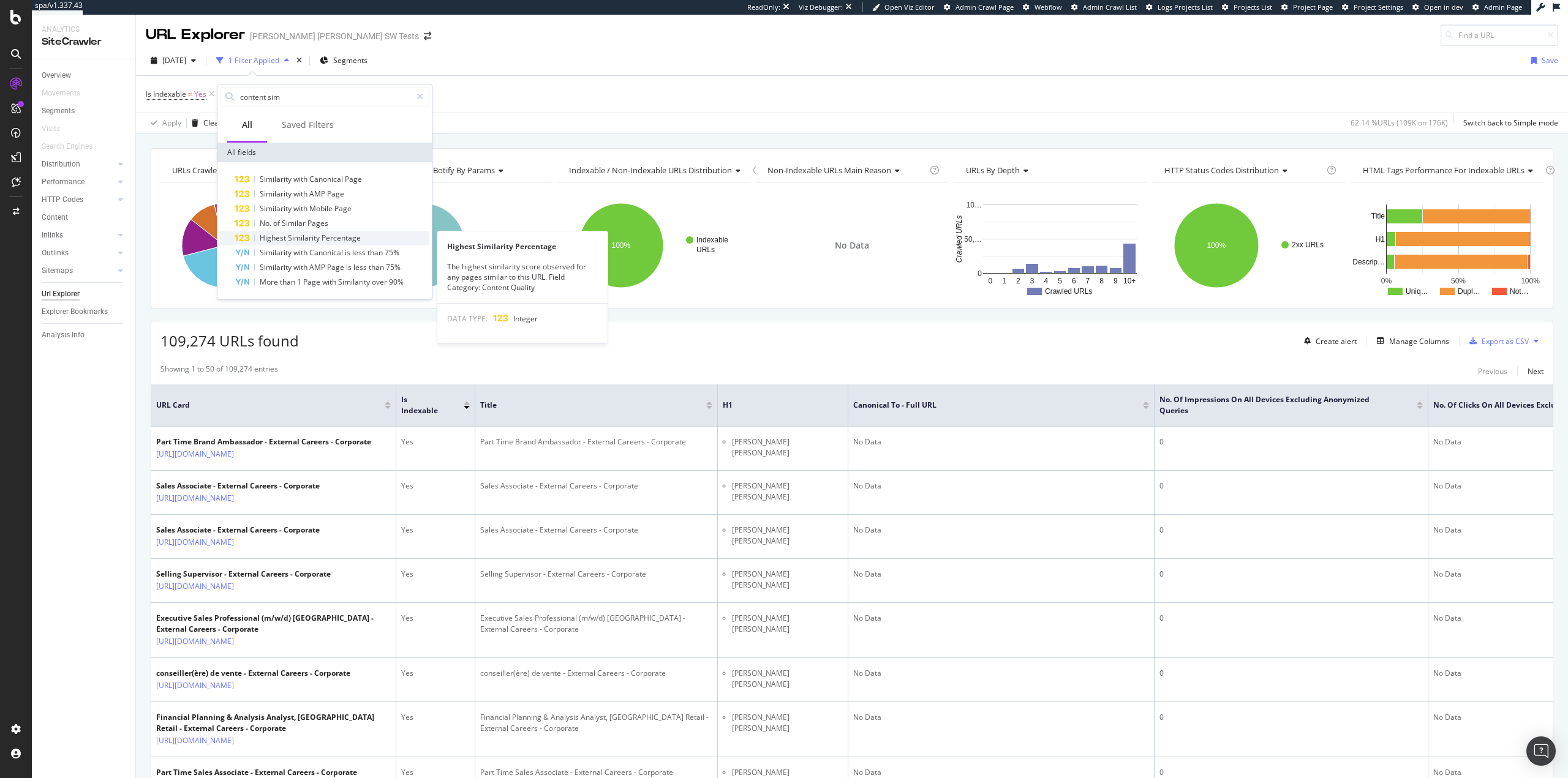
type input "content sim"
click at [355, 243] on span "Percentage" at bounding box center [341, 238] width 39 height 10
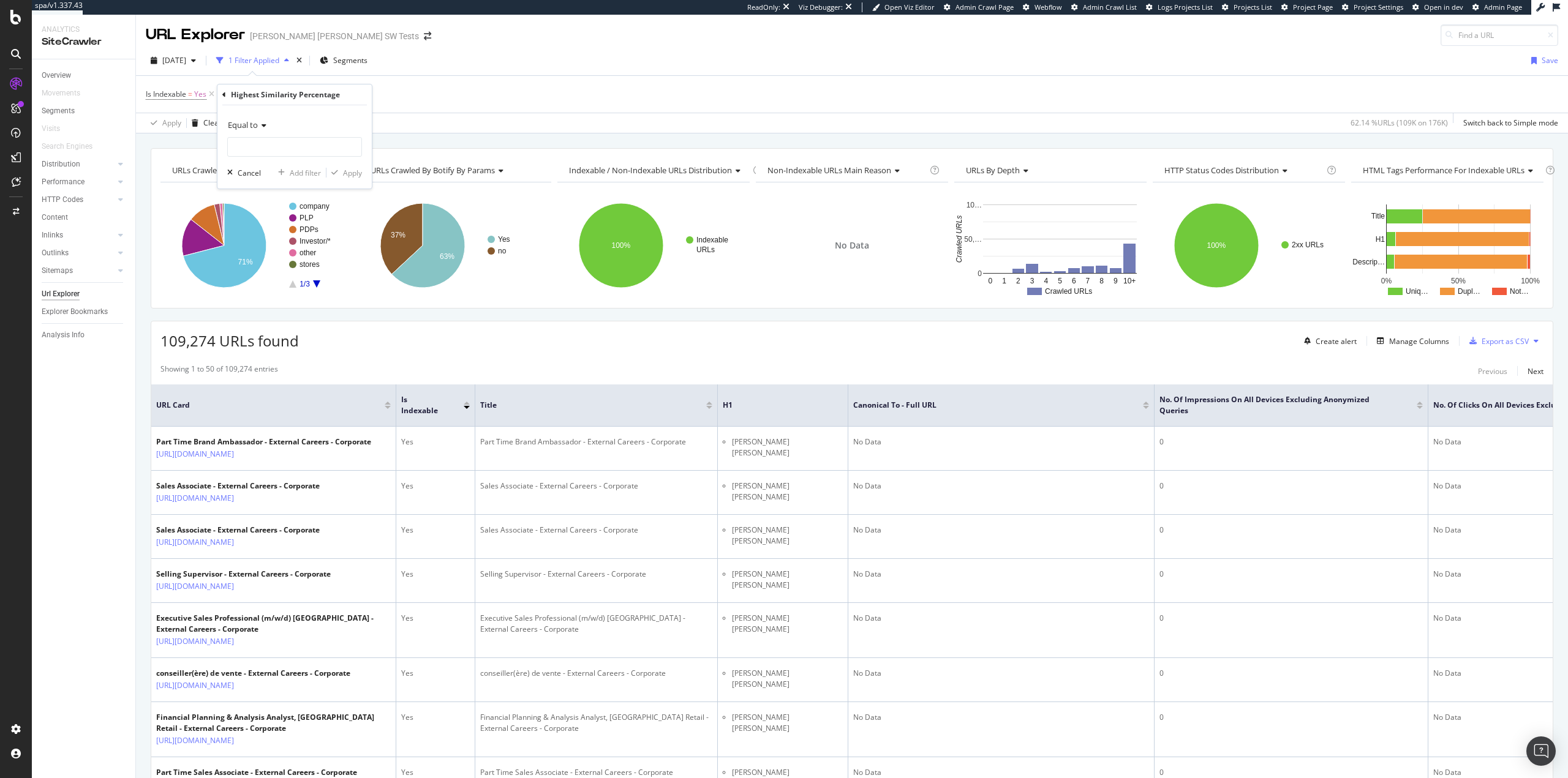
click at [256, 126] on span "Equal to" at bounding box center [243, 125] width 30 height 11
click at [283, 216] on div "Greater than" at bounding box center [295, 213] width 131 height 16
click at [282, 148] on input "number" at bounding box center [295, 147] width 135 height 19
type input "40"
click at [350, 170] on div "Apply" at bounding box center [352, 173] width 19 height 10
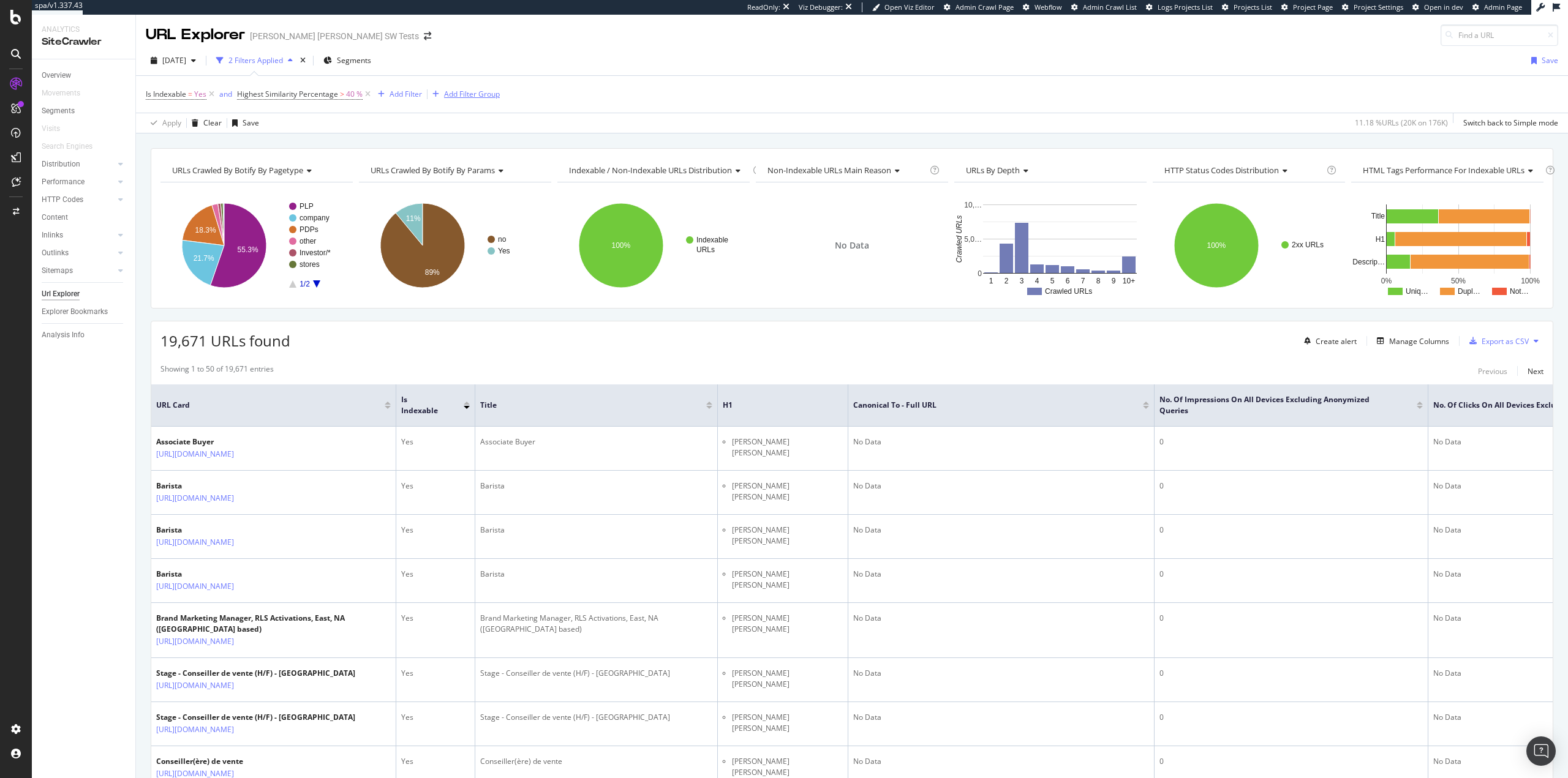
click at [470, 96] on div "Add Filter Group" at bounding box center [471, 94] width 56 height 10
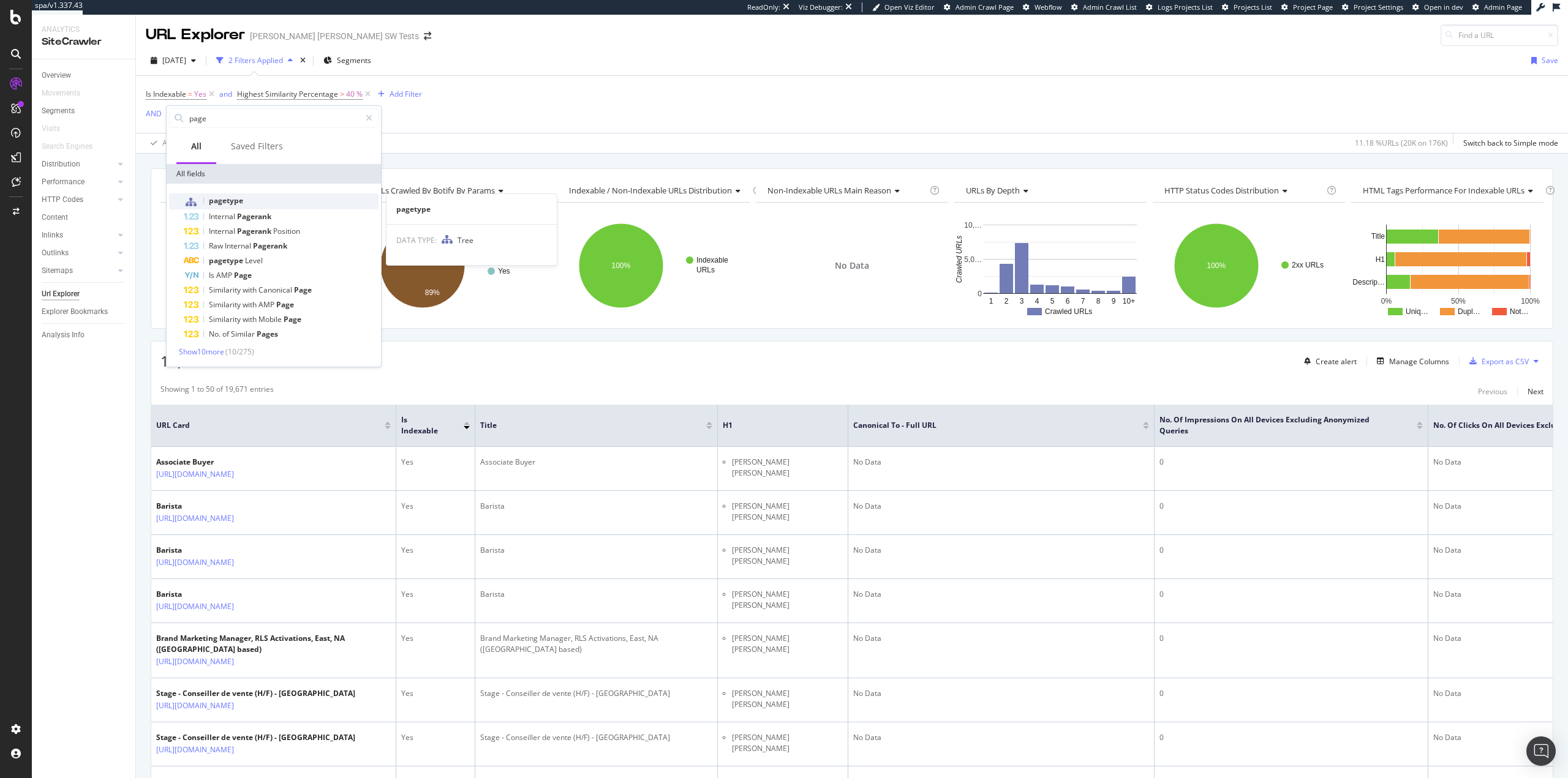
type input "page"
click at [269, 198] on div "pagetype" at bounding box center [281, 201] width 194 height 16
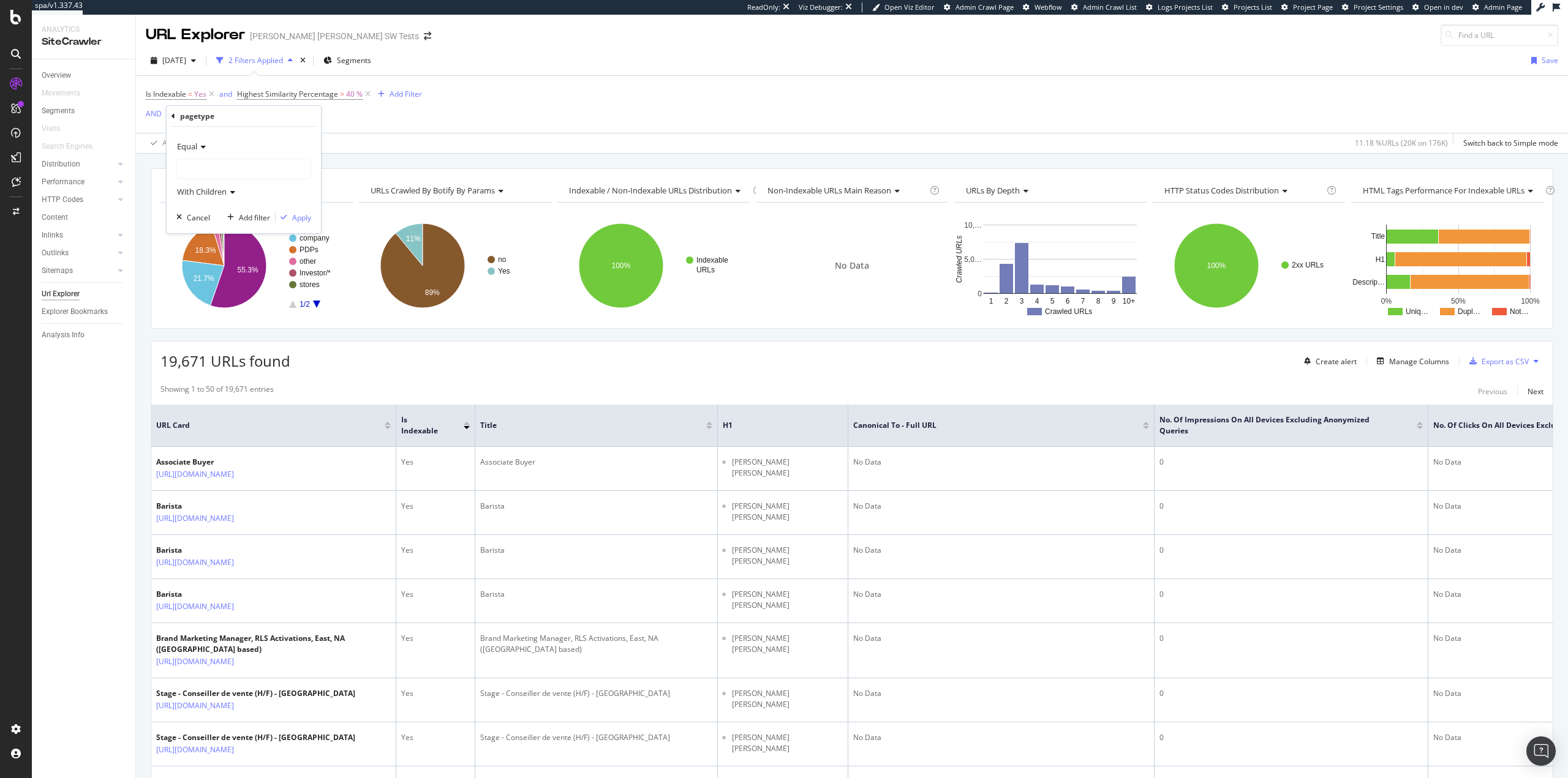
click at [200, 167] on div at bounding box center [244, 169] width 134 height 19
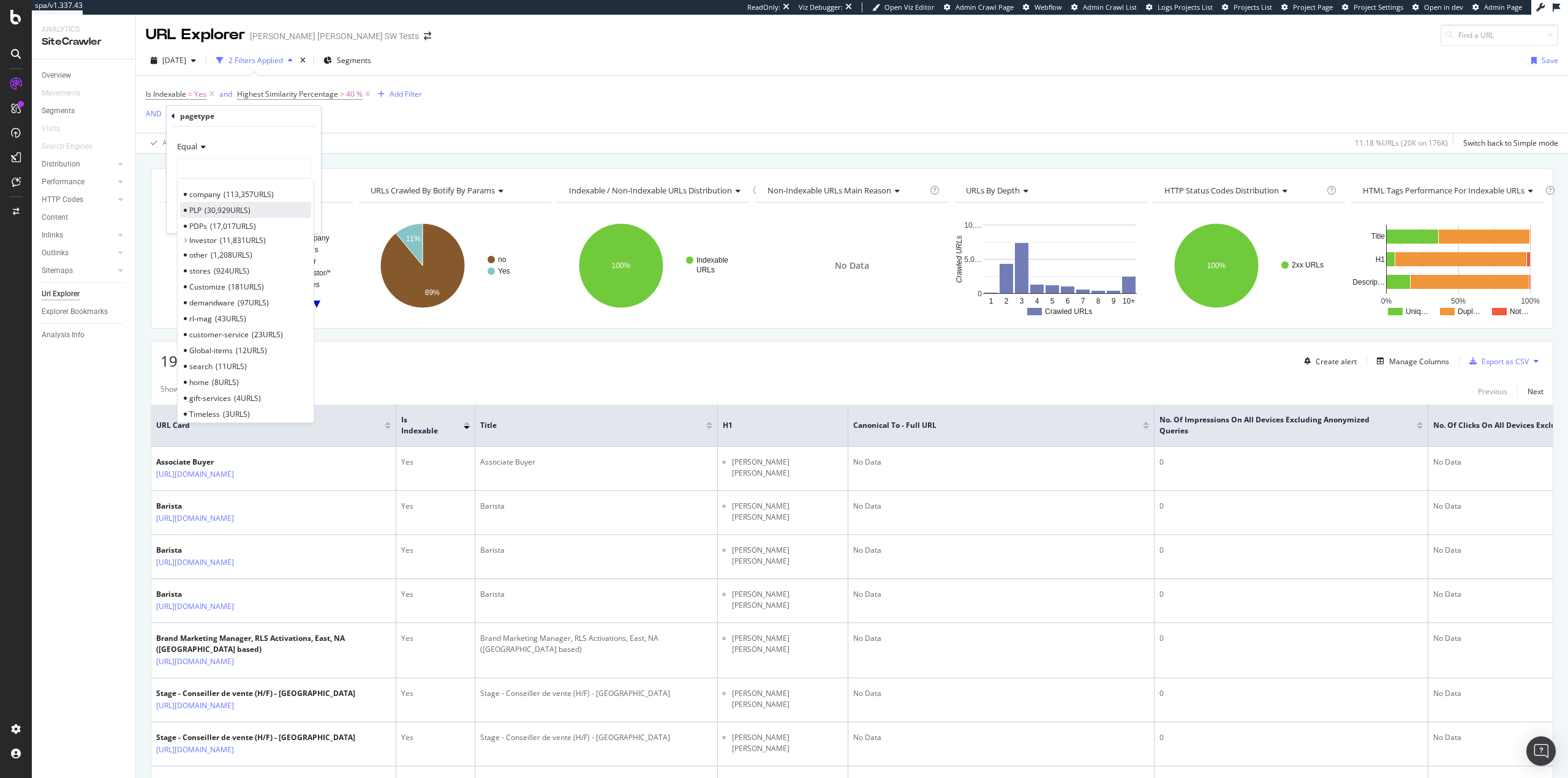
click at [265, 214] on div "PLP 30,929 URLS" at bounding box center [246, 209] width 131 height 16
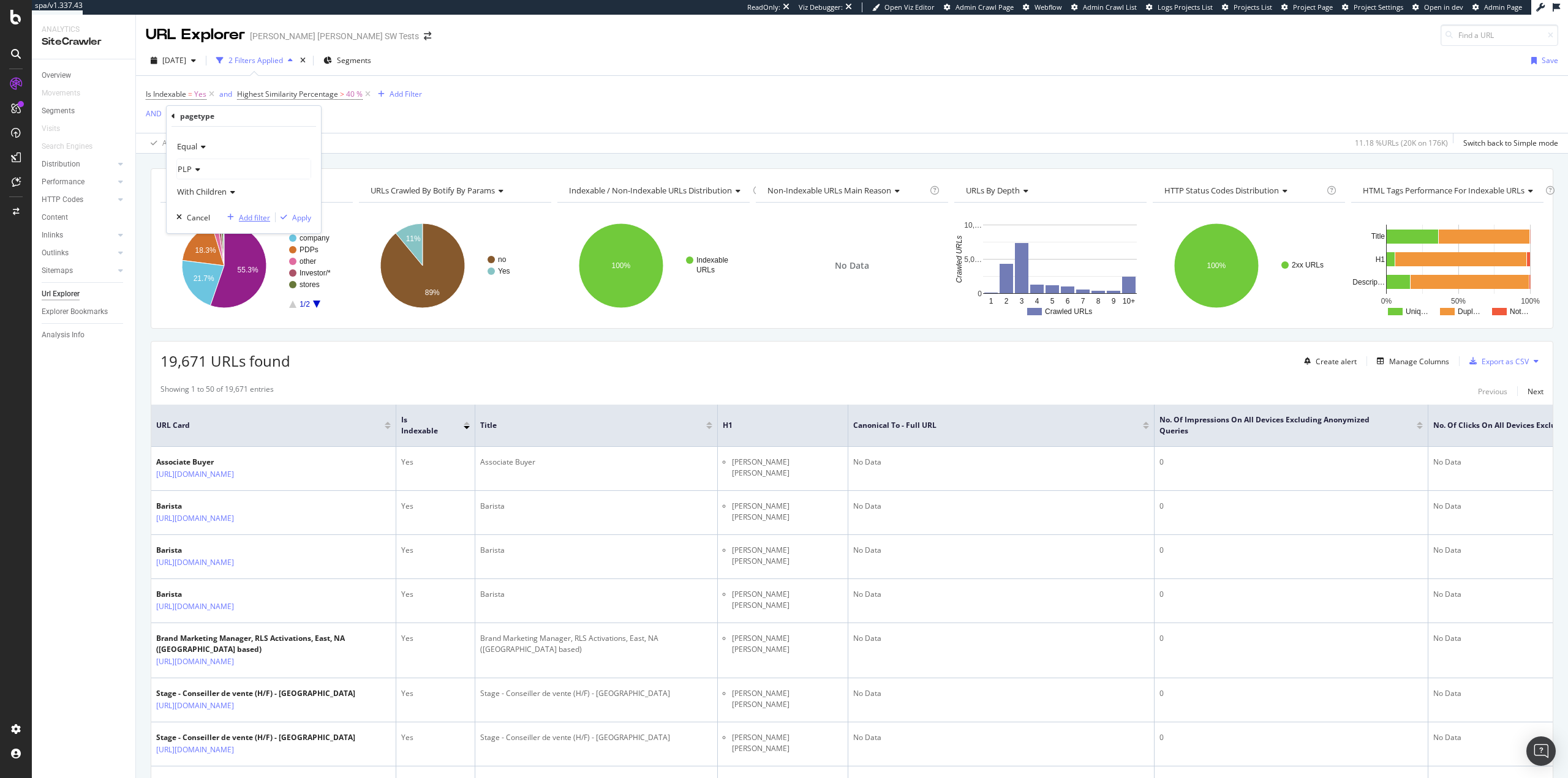
click at [253, 220] on div "Add filter" at bounding box center [255, 217] width 31 height 10
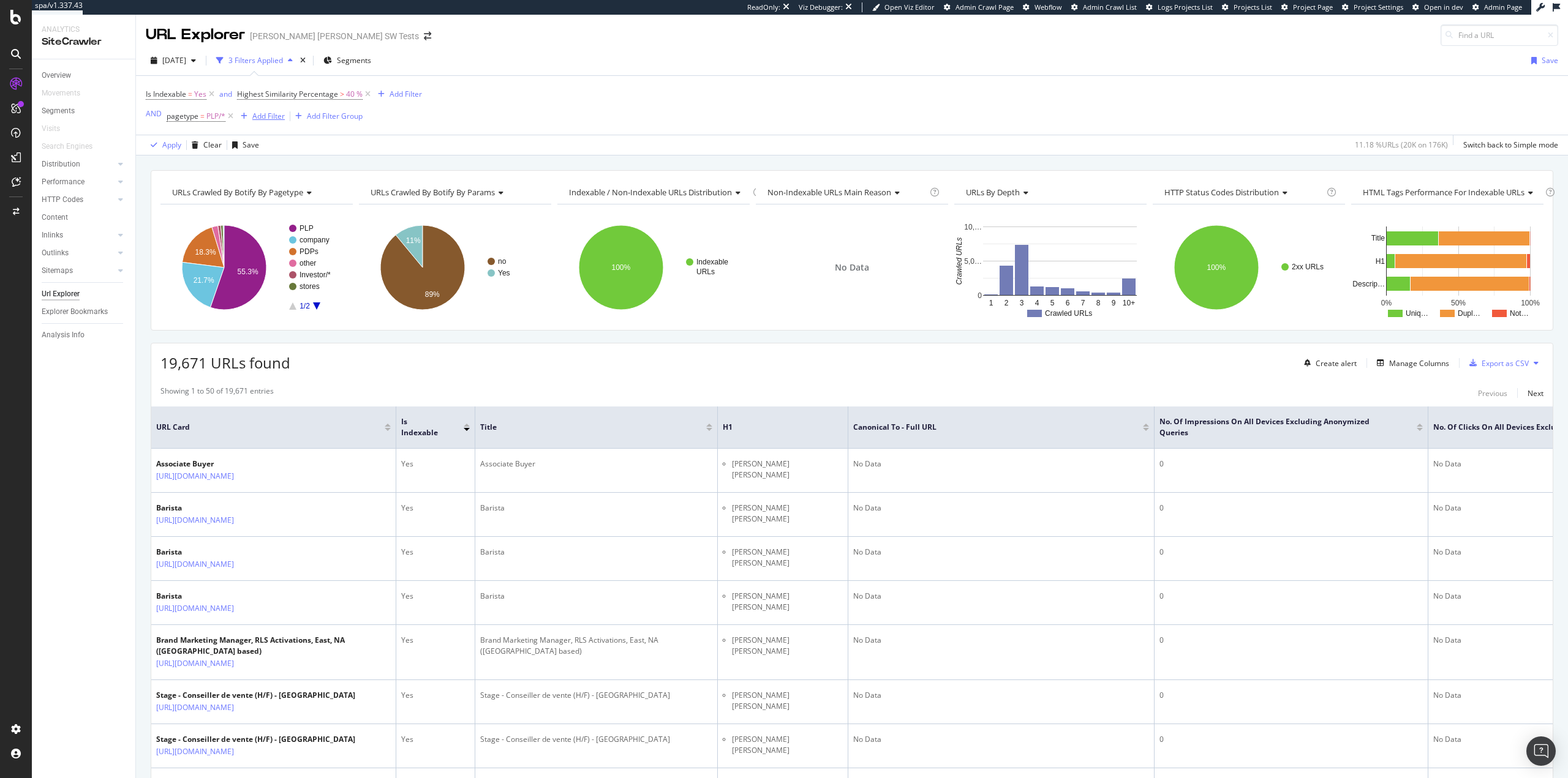
click at [272, 118] on div "Add Filter" at bounding box center [269, 116] width 33 height 10
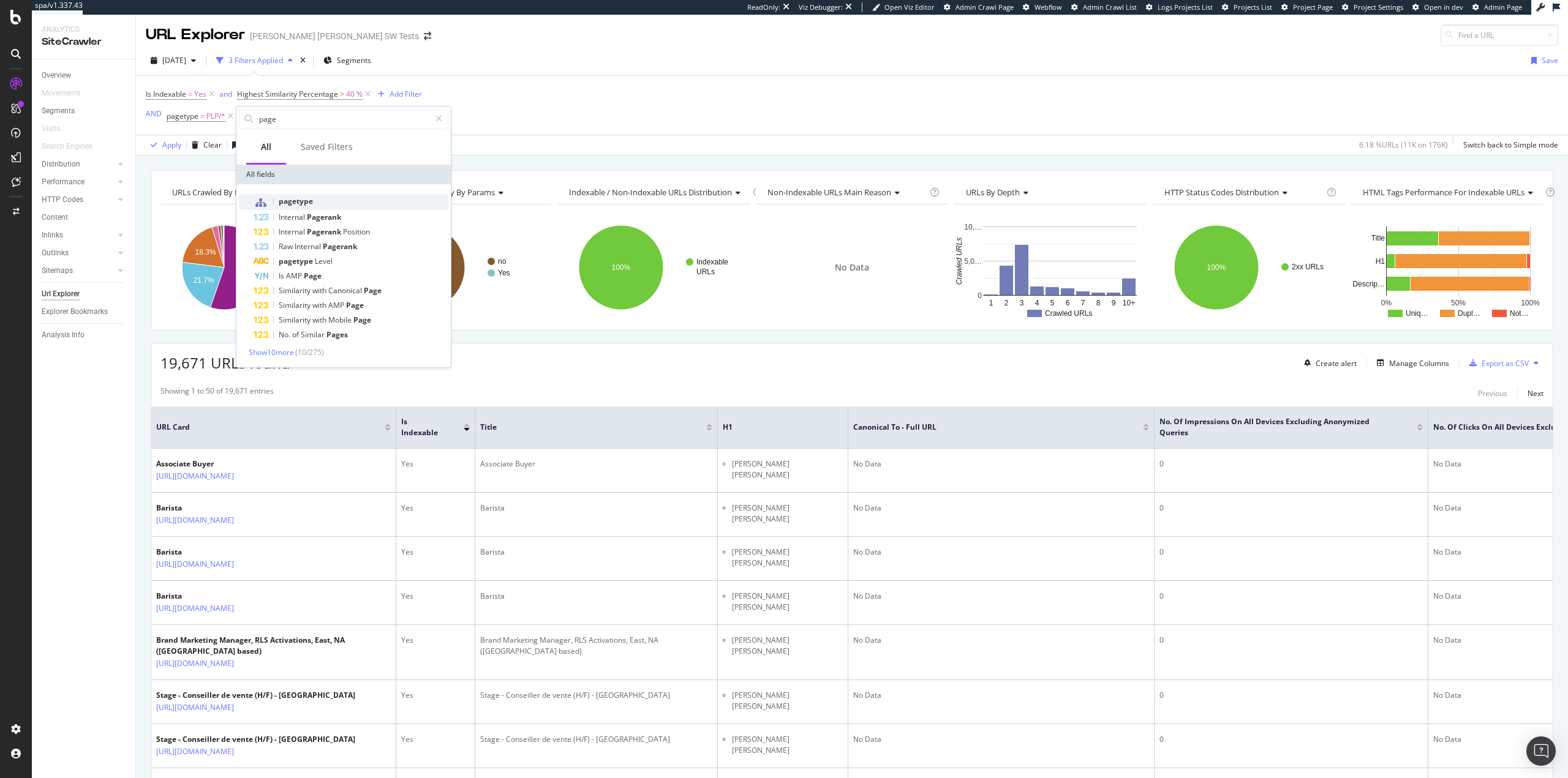
click at [310, 198] on span "pagetype" at bounding box center [296, 201] width 34 height 10
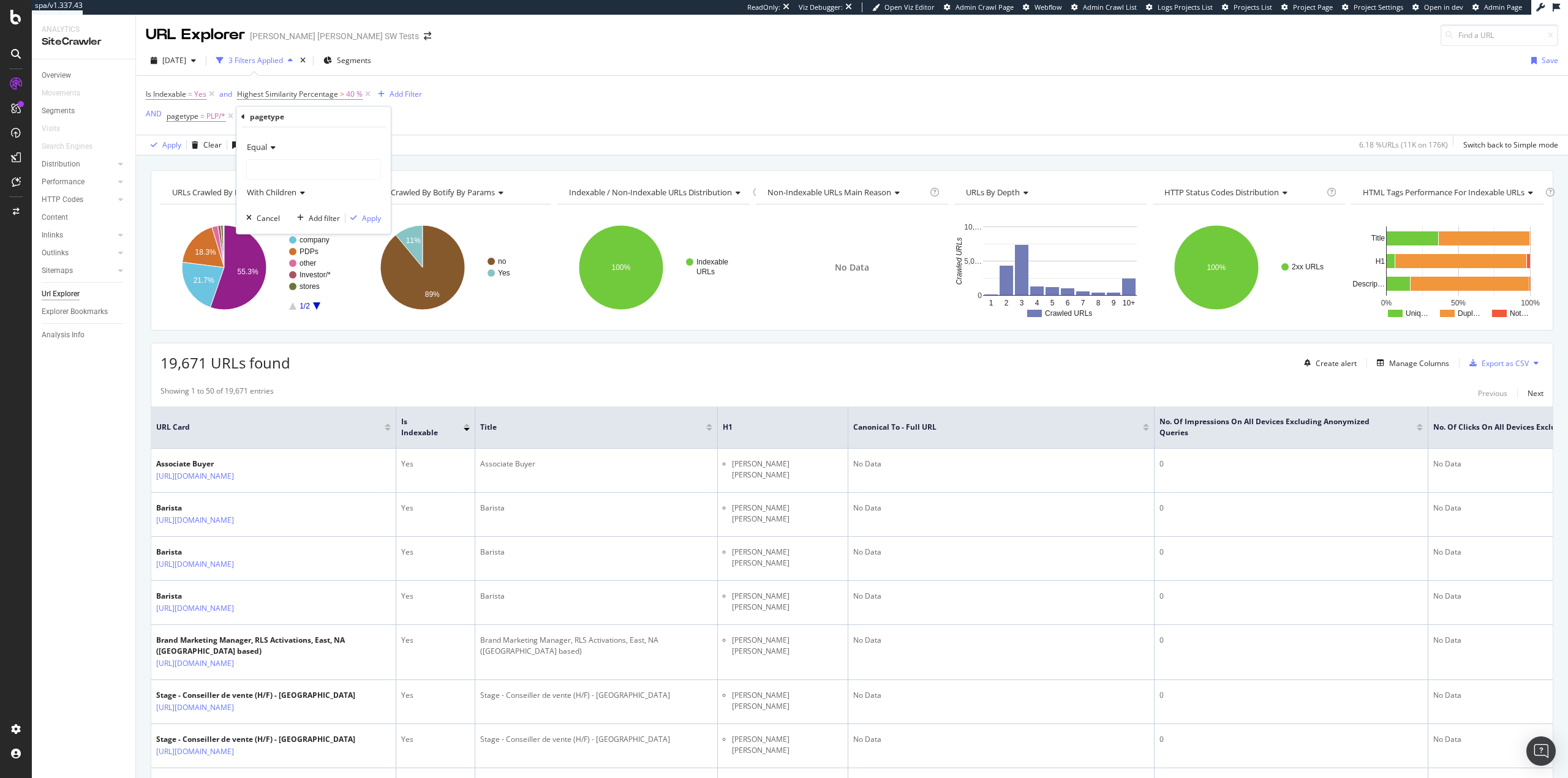
click at [280, 165] on div at bounding box center [314, 169] width 134 height 19
click at [275, 230] on span "PDPs" at bounding box center [268, 227] width 18 height 10
click at [362, 219] on div "Apply" at bounding box center [372, 218] width 19 height 10
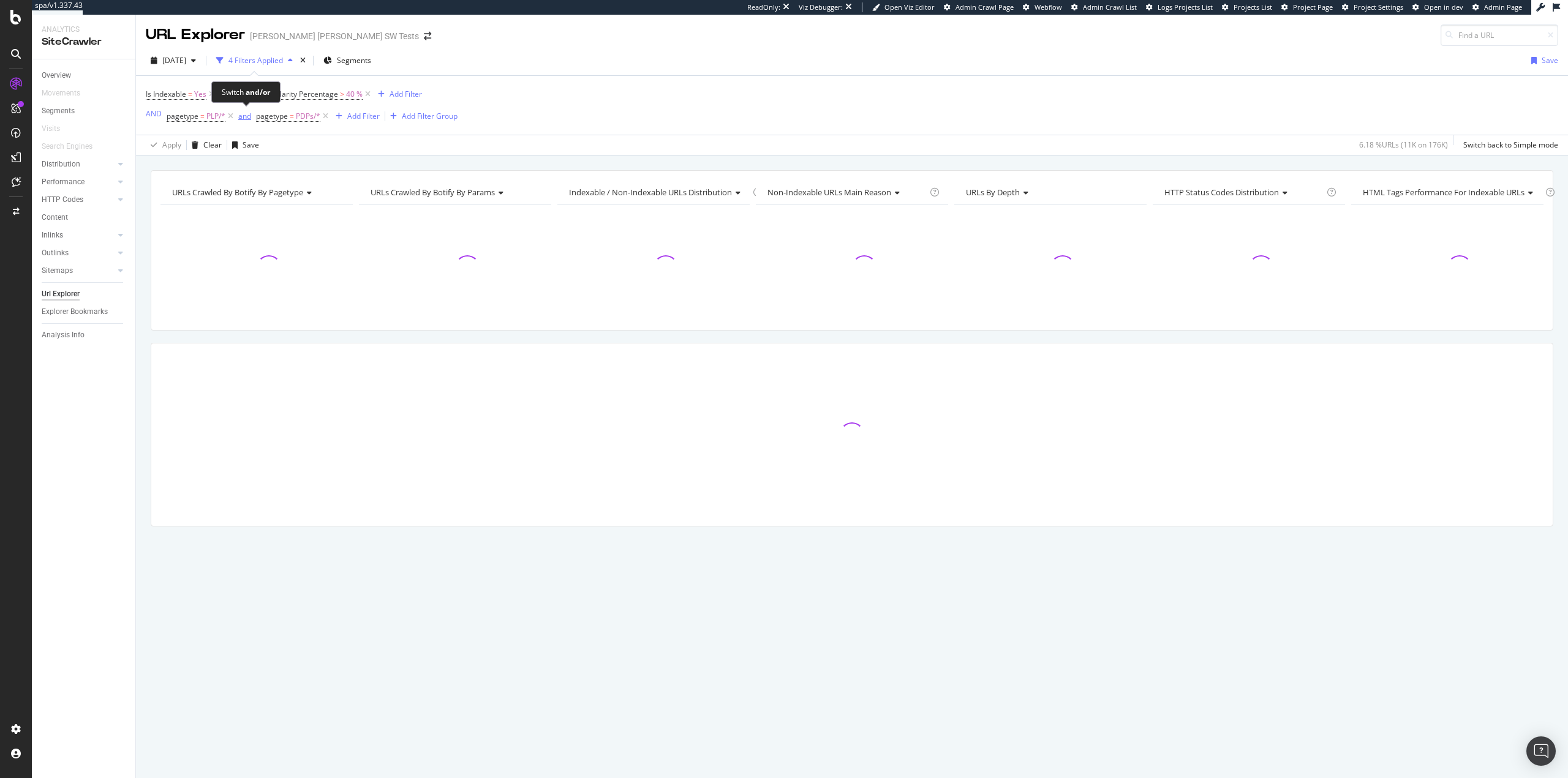
click at [246, 119] on div "and" at bounding box center [244, 116] width 13 height 10
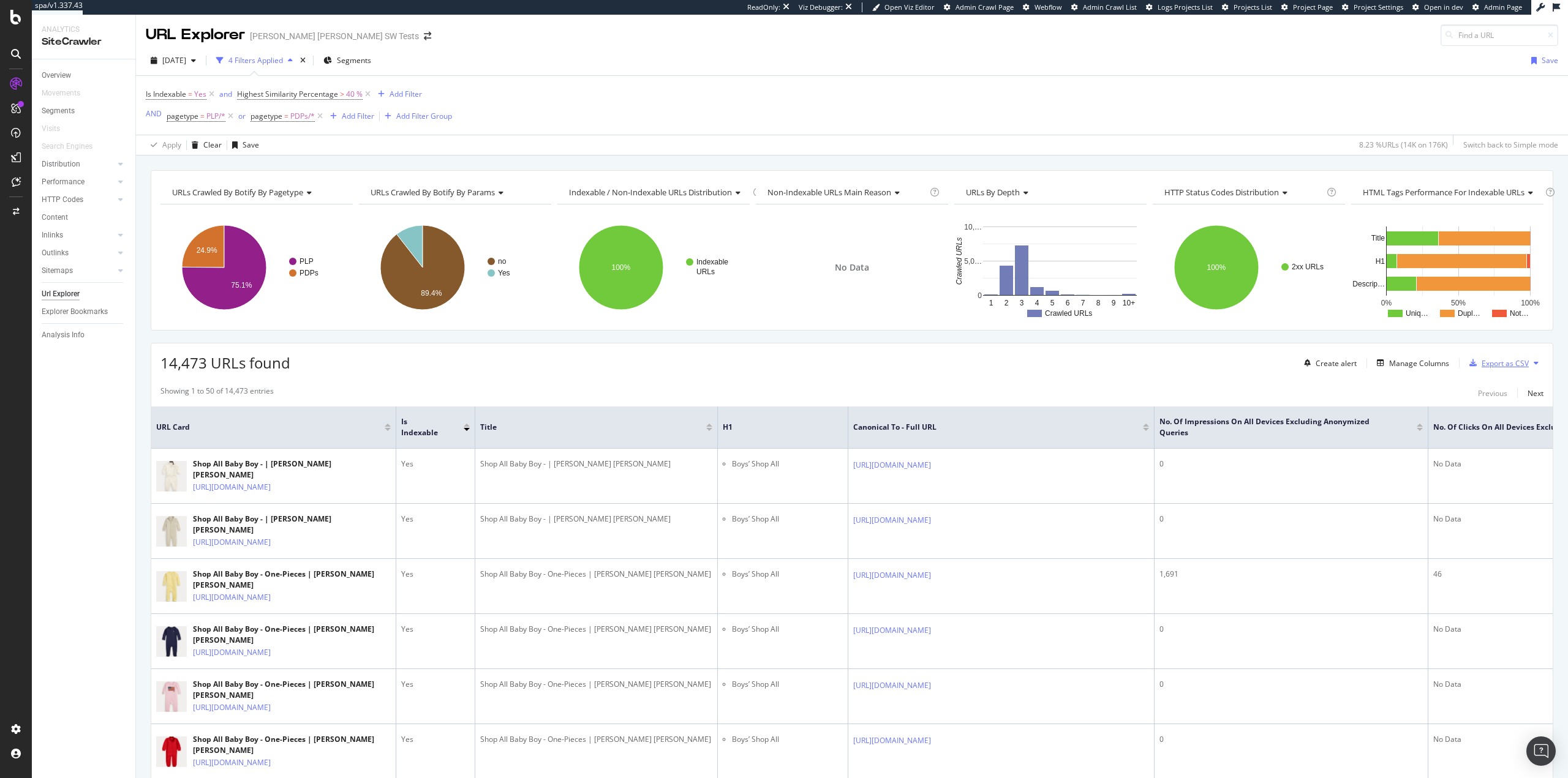
click at [1482, 365] on div "Export as CSV" at bounding box center [1506, 363] width 47 height 10
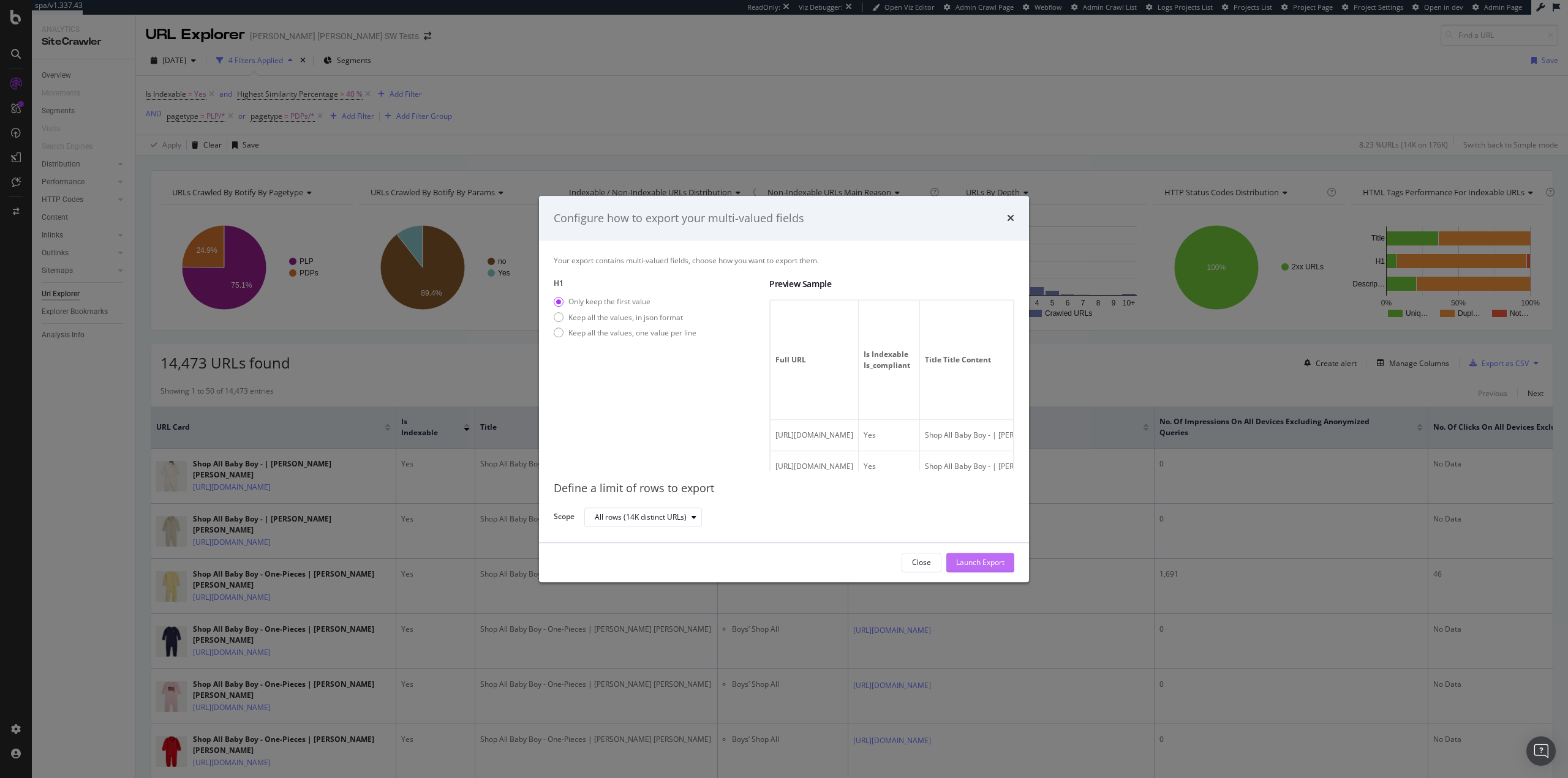
click at [972, 564] on div "Launch Export" at bounding box center [980, 563] width 48 height 10
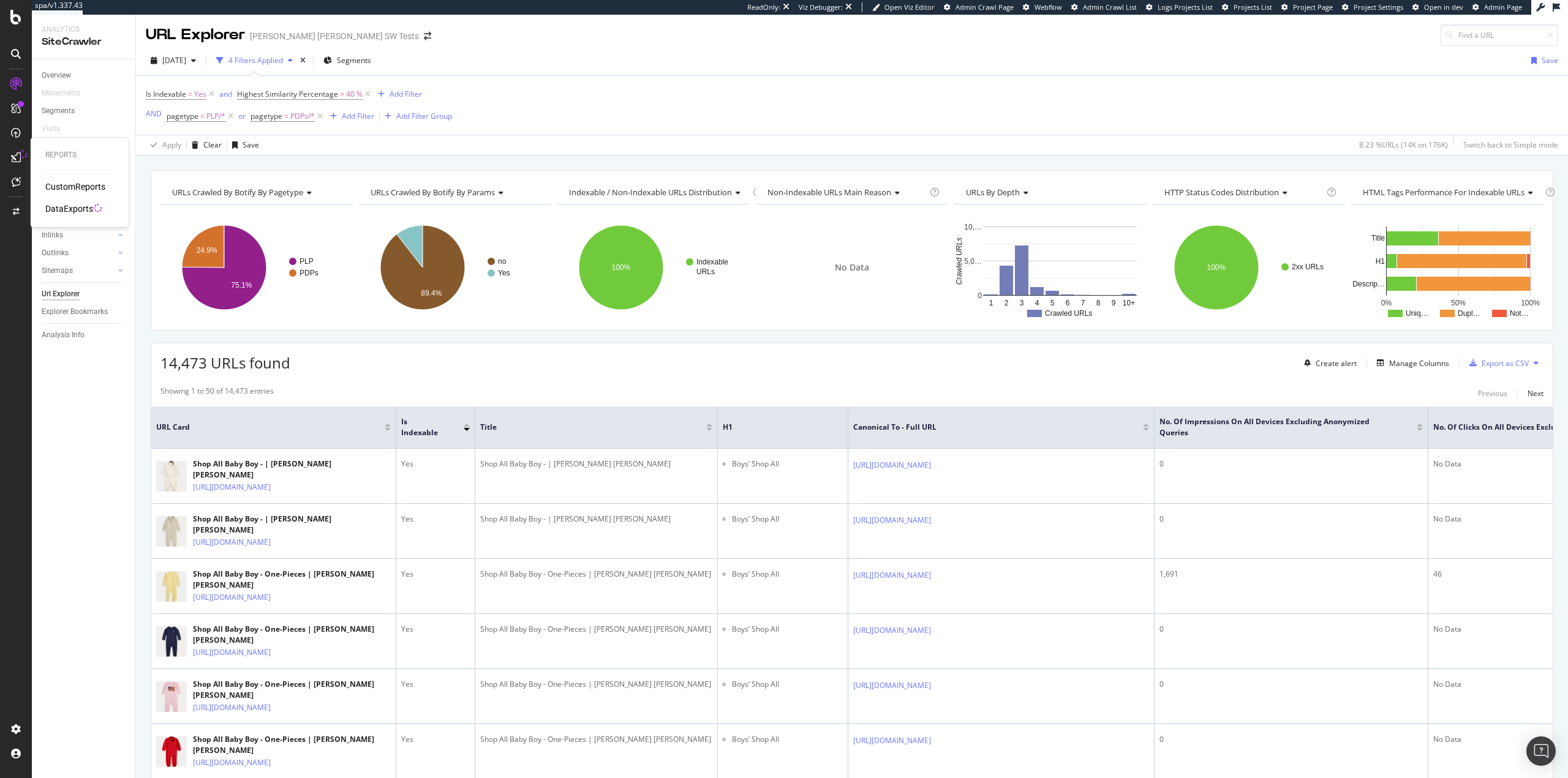
click at [82, 210] on div "DataExports" at bounding box center [69, 208] width 47 height 13
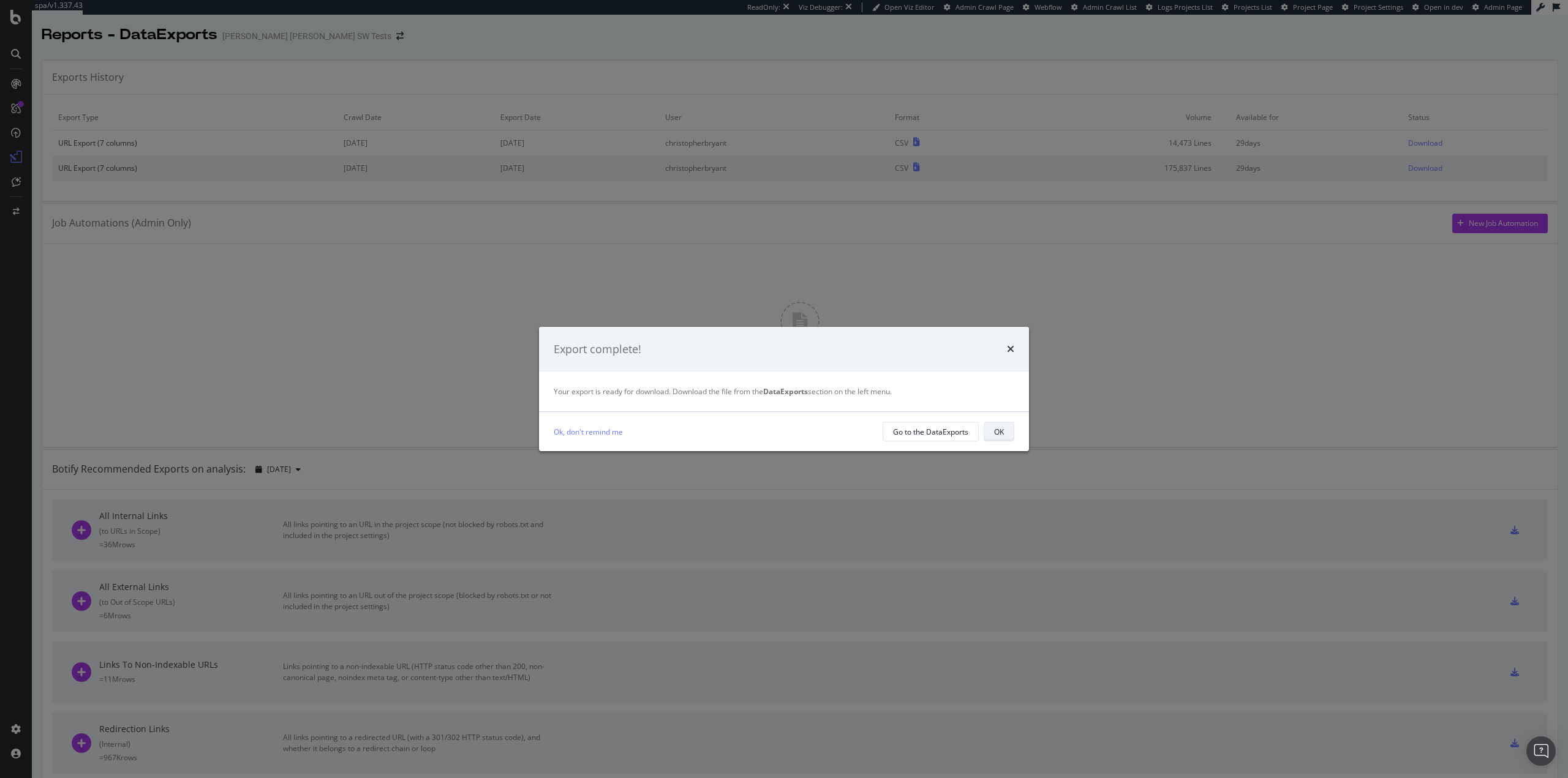
click at [991, 431] on button "OK" at bounding box center [999, 432] width 30 height 19
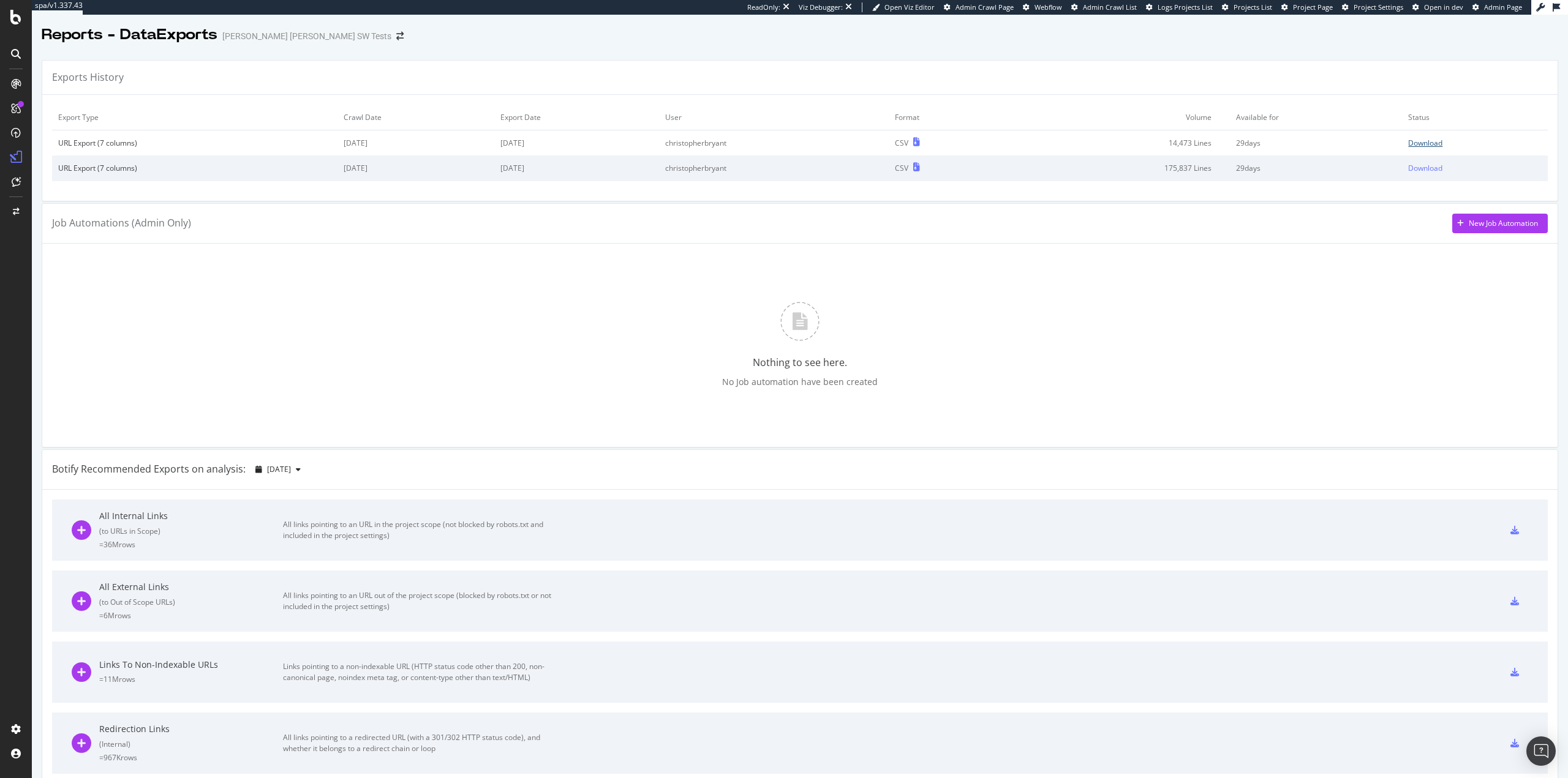
click at [1423, 145] on div "Download" at bounding box center [1426, 143] width 34 height 10
drag, startPoint x: 1298, startPoint y: 52, endPoint x: 1311, endPoint y: 40, distance: 17.7
click at [1301, 47] on div "Reports - DataExports [PERSON_NAME] [PERSON_NAME] SW Tests Exports History Expo…" at bounding box center [800, 396] width 1536 height 763
drag, startPoint x: 1216, startPoint y: 20, endPoint x: 1204, endPoint y: 17, distance: 12.4
